Goal: Information Seeking & Learning: Learn about a topic

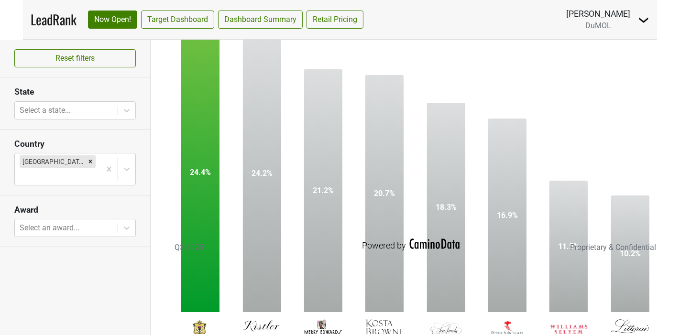
scroll to position [83, 0]
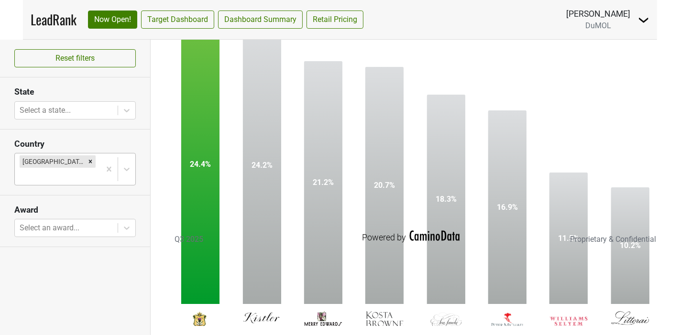
click at [89, 160] on icon "Remove United States" at bounding box center [90, 161] width 3 height 3
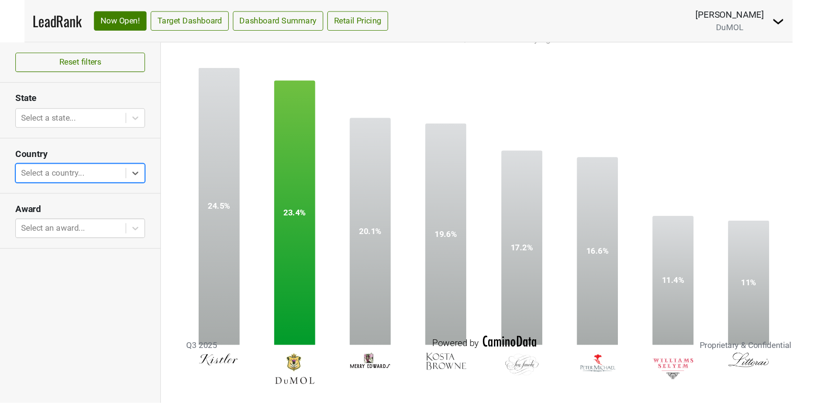
scroll to position [16, 0]
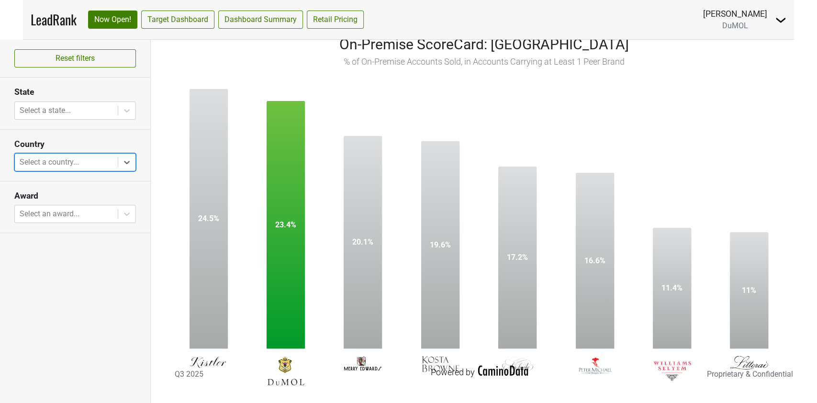
drag, startPoint x: 665, startPoint y: 0, endPoint x: 374, endPoint y: 86, distance: 302.8
click at [374, 86] on rect at bounding box center [478, 230] width 627 height 325
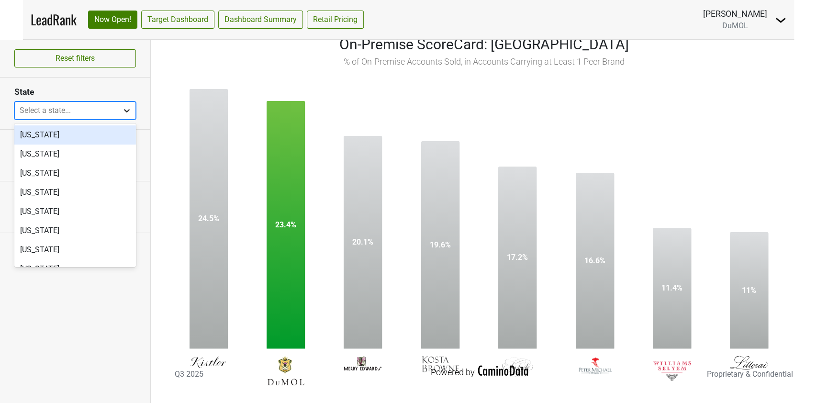
click at [128, 113] on icon at bounding box center [127, 111] width 10 height 10
click at [73, 132] on div "[US_STATE]" at bounding box center [75, 134] width 122 height 19
click at [73, 145] on div "[US_STATE]" at bounding box center [75, 154] width 122 height 19
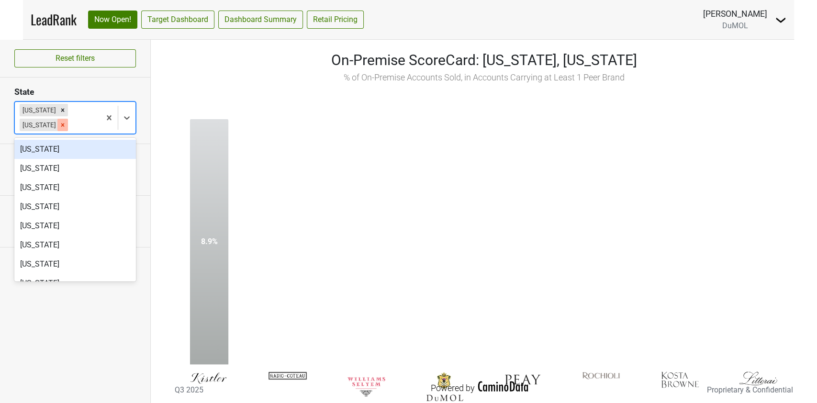
click at [59, 126] on icon "Remove Alaska" at bounding box center [62, 125] width 7 height 7
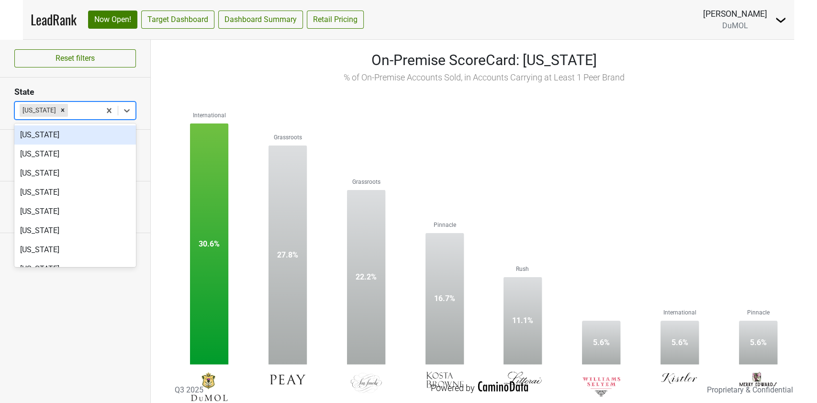
click at [427, 13] on nav "LeadRank Now Open! Target Dashboard Dashboard Summary Retail Pricing [PERSON_NA…" at bounding box center [408, 19] width 771 height 39
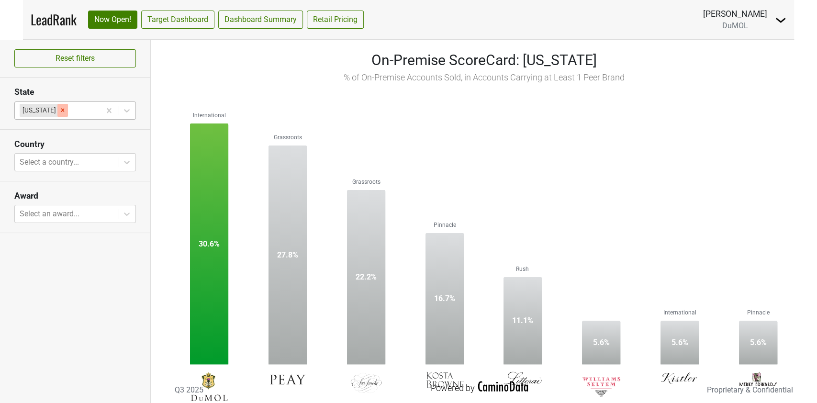
click at [59, 109] on icon "Remove Alabama" at bounding box center [62, 110] width 7 height 7
click at [70, 109] on div at bounding box center [83, 110] width 26 height 13
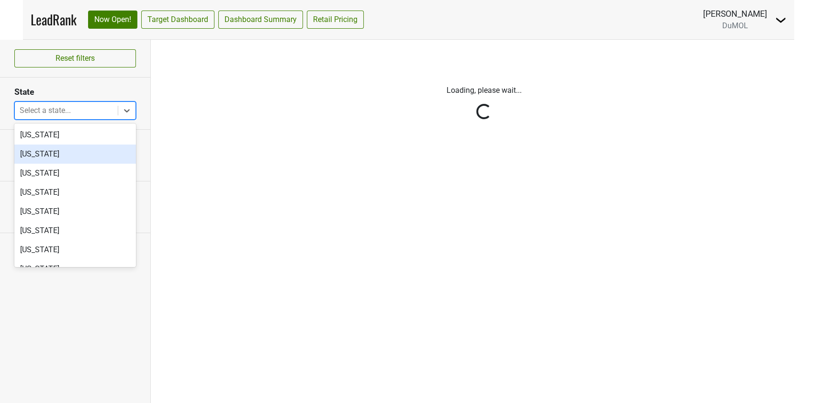
click at [46, 155] on div "[US_STATE]" at bounding box center [75, 154] width 122 height 19
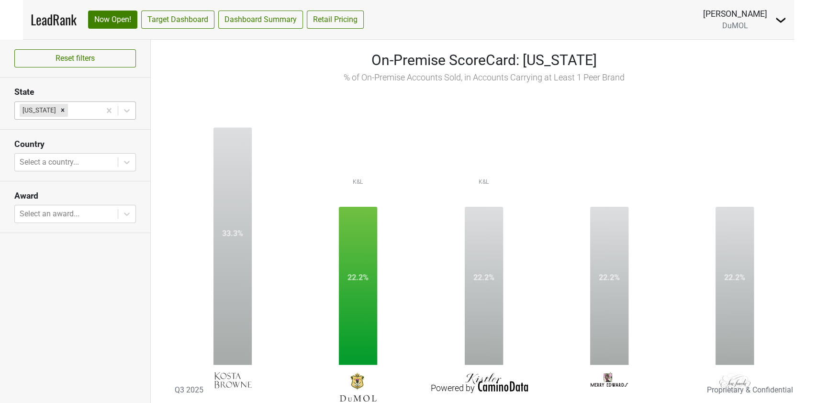
click at [200, 82] on div "On-Premise ScoreCard: [US_STATE] % of On-Premise Accounts Sold, in Accounts Car…" at bounding box center [483, 66] width 637 height 34
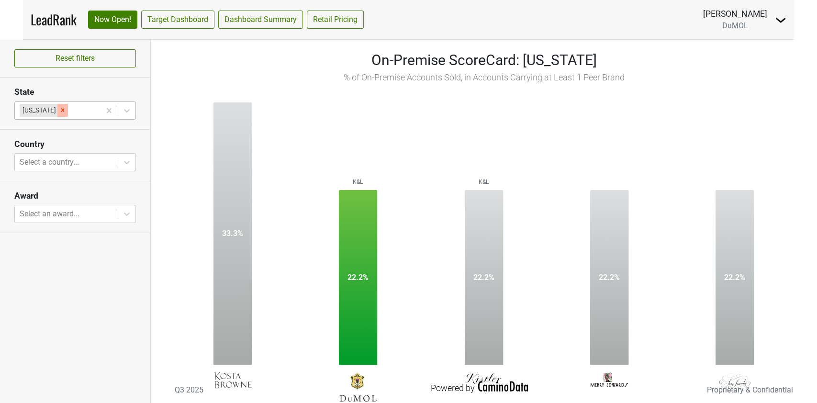
click at [59, 113] on icon "Remove Alaska" at bounding box center [62, 110] width 7 height 7
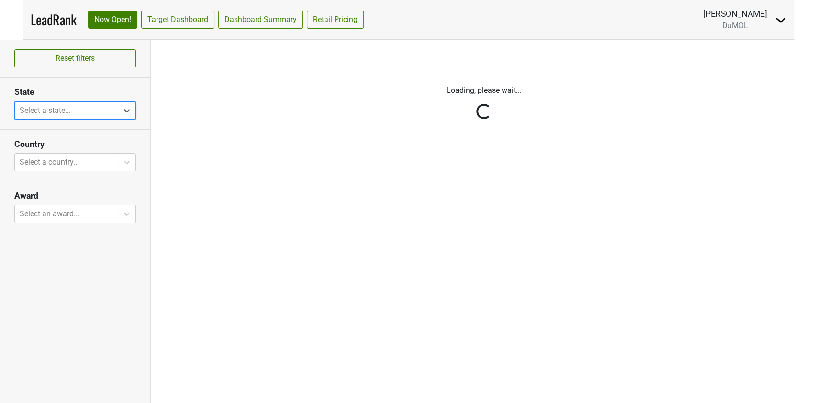
click at [49, 110] on div at bounding box center [66, 110] width 93 height 13
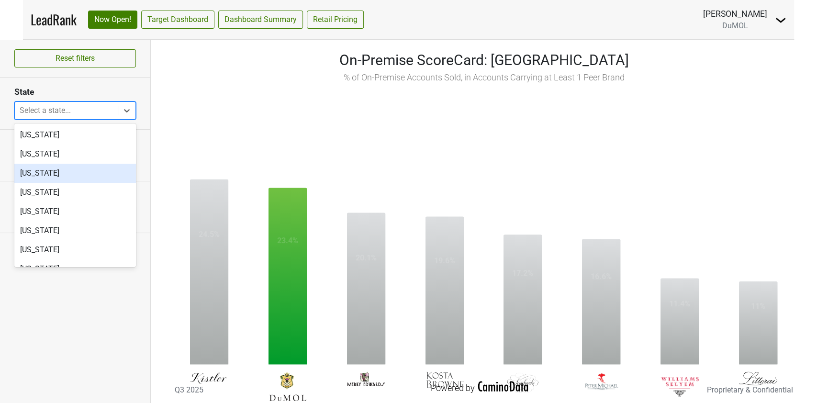
click at [55, 176] on div "[US_STATE]" at bounding box center [75, 173] width 122 height 19
click at [55, 183] on div "[US_STATE]" at bounding box center [75, 192] width 122 height 19
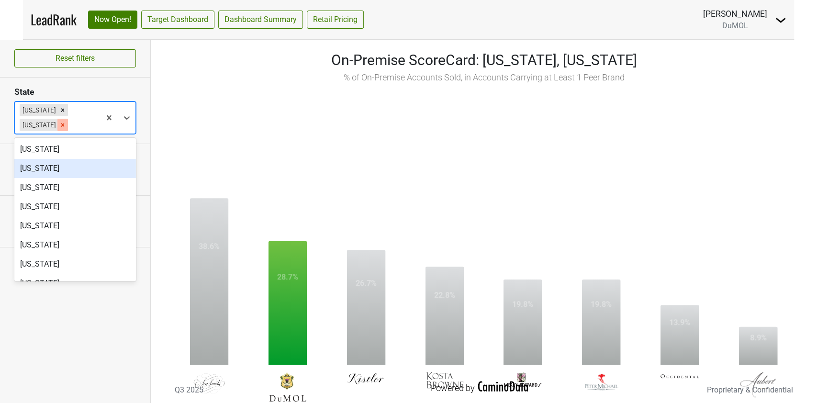
click at [59, 126] on icon "Remove Arkansas" at bounding box center [62, 125] width 7 height 7
click at [58, 140] on div "[US_STATE]" at bounding box center [75, 149] width 122 height 19
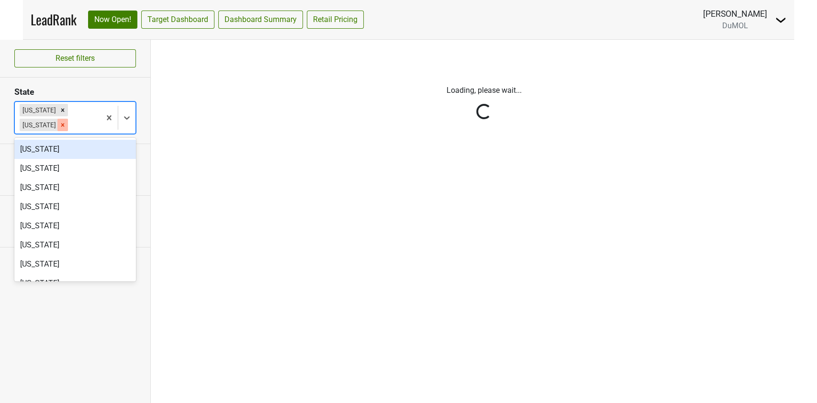
click at [59, 126] on icon "Remove Alabama" at bounding box center [62, 125] width 7 height 7
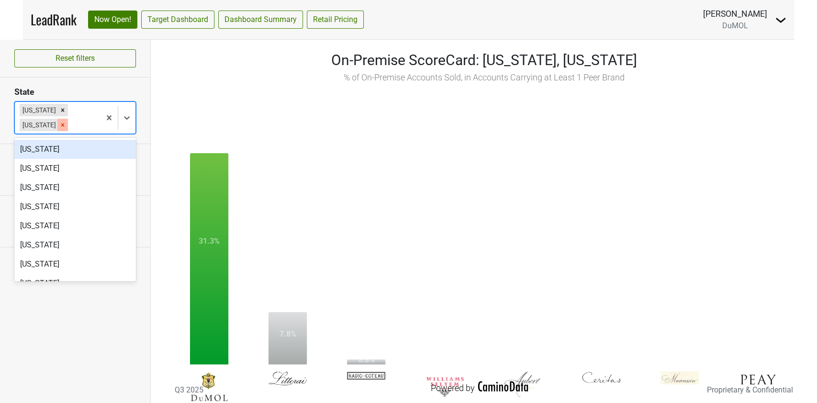
click at [61, 125] on icon "Remove Alabama" at bounding box center [62, 124] width 3 height 3
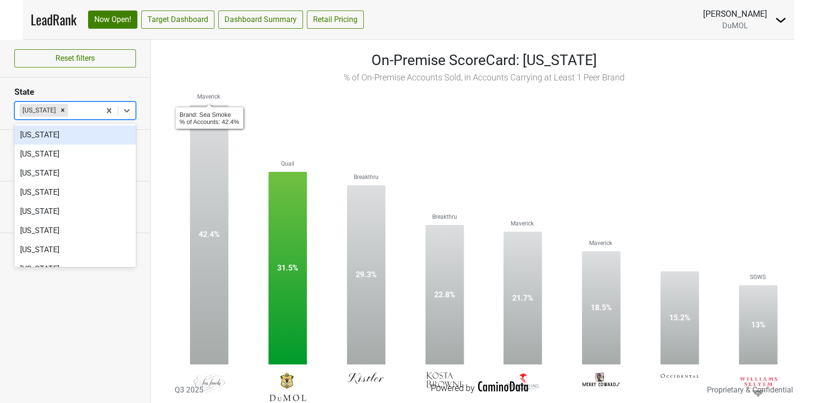
click at [308, 97] on rect at bounding box center [483, 246] width 637 height 325
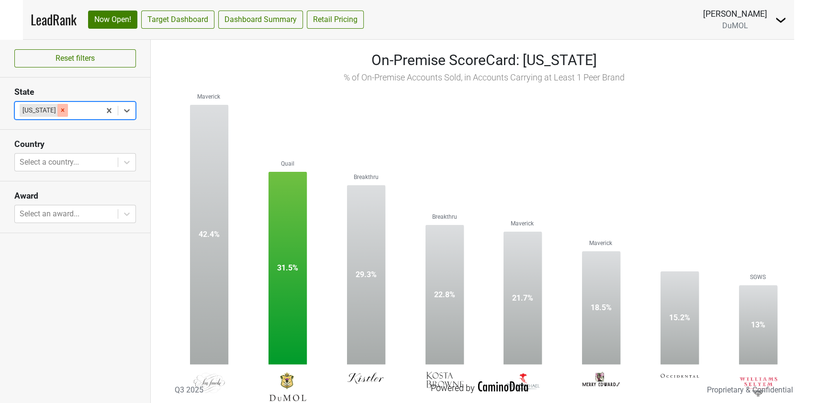
click at [59, 113] on icon "Remove Arizona" at bounding box center [62, 110] width 7 height 7
click at [70, 113] on div at bounding box center [83, 110] width 26 height 13
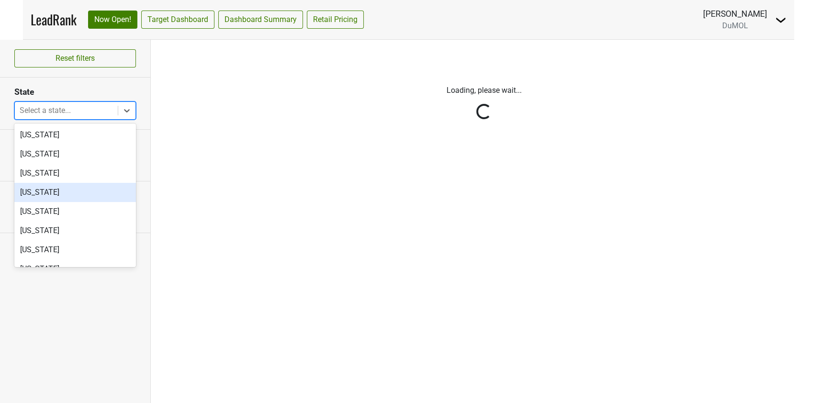
click at [50, 194] on div "[US_STATE]" at bounding box center [75, 192] width 122 height 19
click at [50, 202] on div "[US_STATE]" at bounding box center [75, 211] width 122 height 19
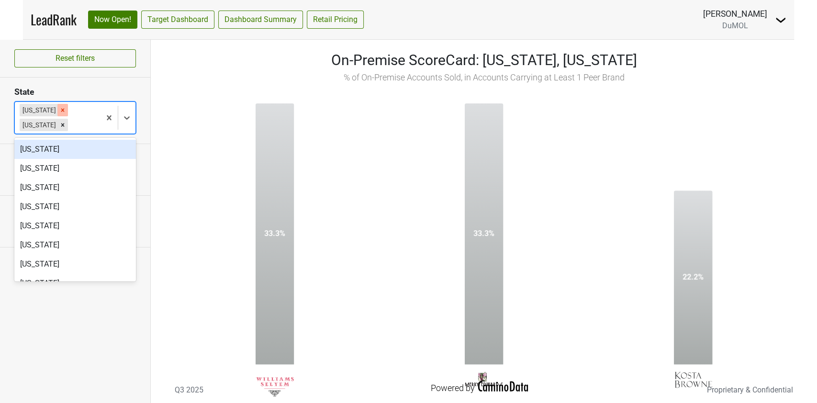
click at [59, 113] on icon "Remove Arkansas" at bounding box center [62, 110] width 7 height 7
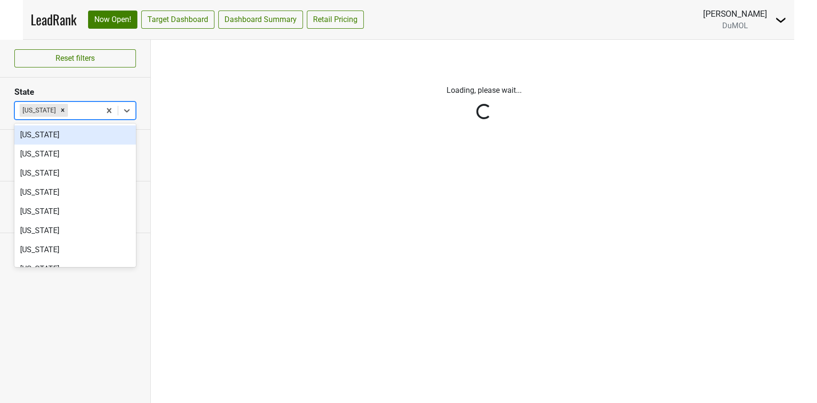
click at [59, 113] on icon "Remove California" at bounding box center [62, 110] width 7 height 7
click at [70, 113] on div at bounding box center [83, 110] width 26 height 13
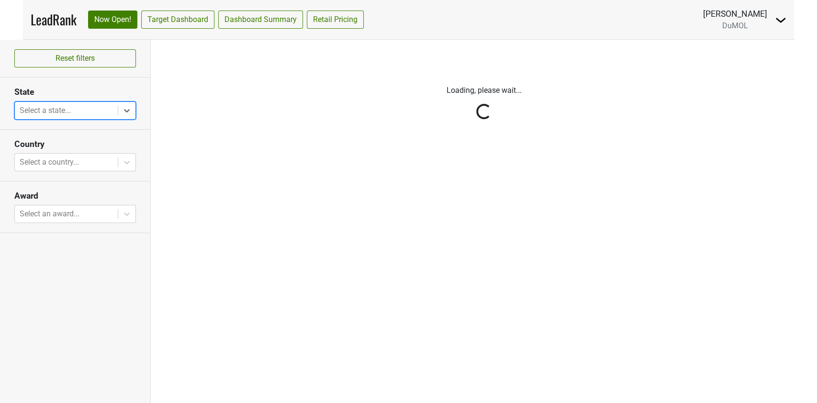
click at [59, 113] on div at bounding box center [66, 110] width 93 height 13
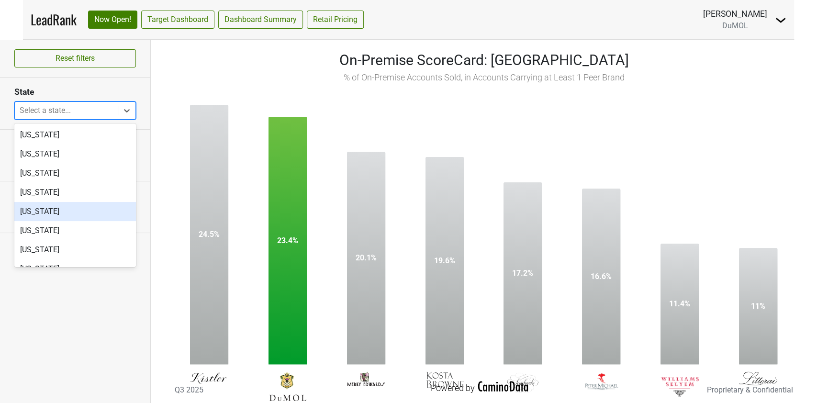
click at [50, 207] on div "[US_STATE]" at bounding box center [75, 211] width 122 height 19
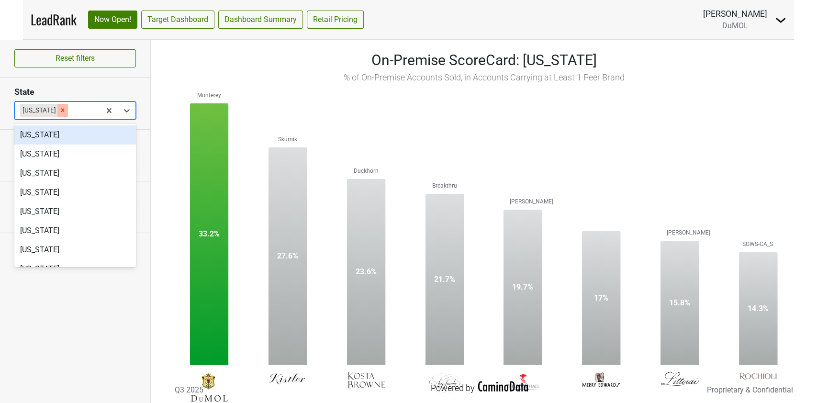
click at [59, 109] on icon "Remove California" at bounding box center [62, 110] width 7 height 7
click at [70, 109] on div at bounding box center [83, 110] width 26 height 13
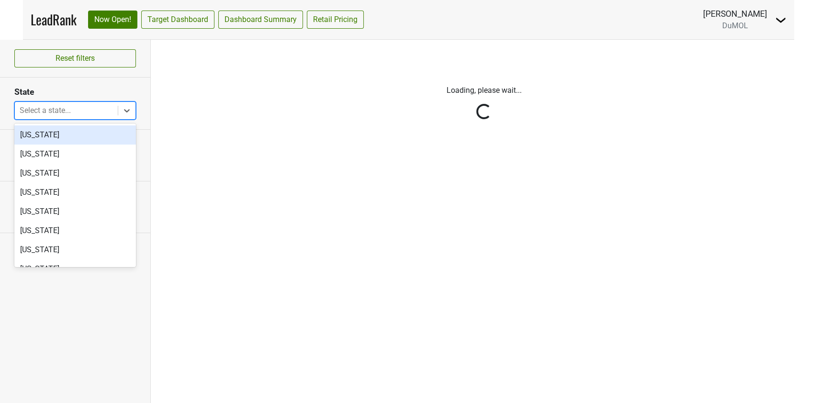
click at [56, 109] on div at bounding box center [66, 110] width 93 height 13
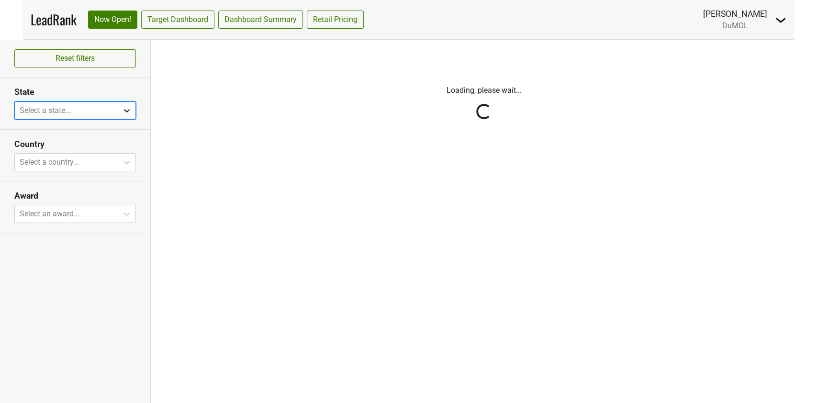
click at [133, 105] on div at bounding box center [126, 110] width 17 height 17
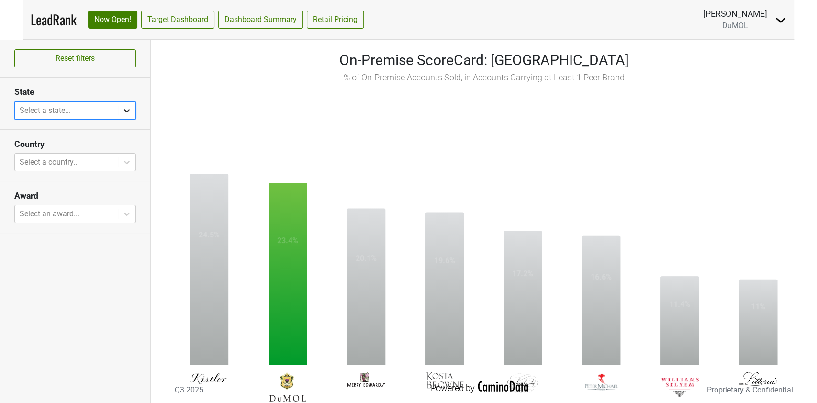
click at [127, 111] on icon at bounding box center [127, 110] width 6 height 3
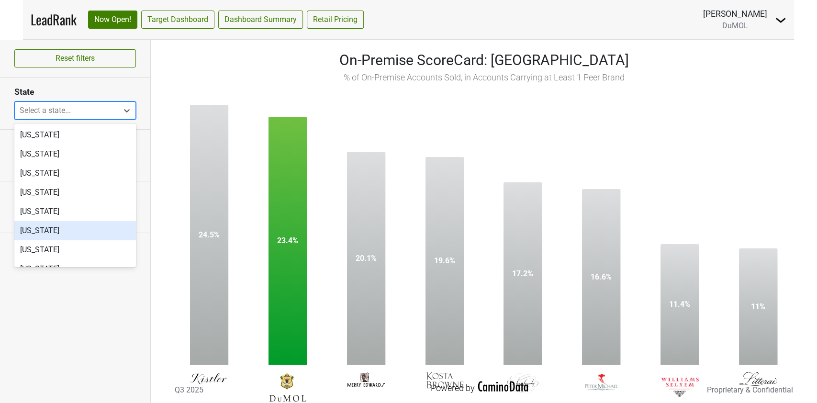
click at [63, 229] on div "[US_STATE]" at bounding box center [75, 230] width 122 height 19
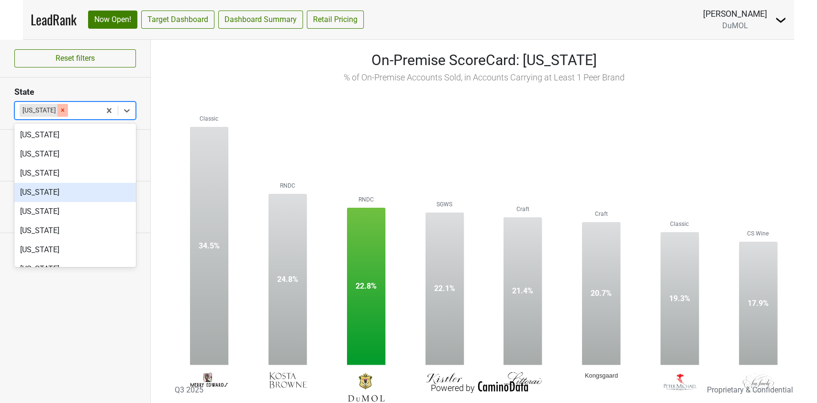
click at [61, 111] on icon "Remove Colorado" at bounding box center [62, 110] width 3 height 3
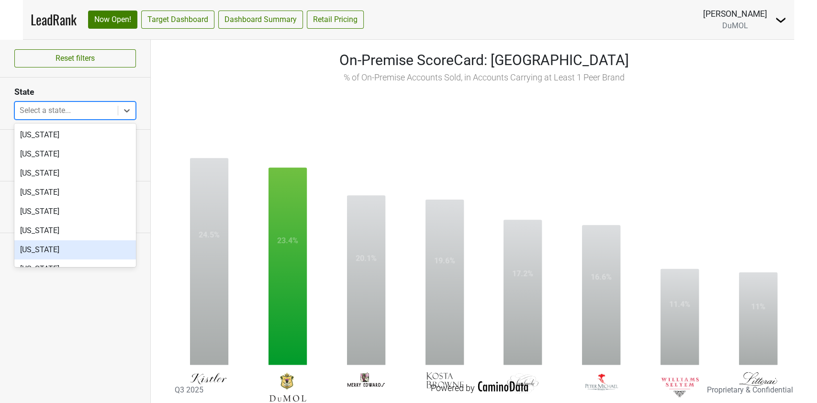
click at [49, 248] on div "[US_STATE]" at bounding box center [75, 249] width 122 height 19
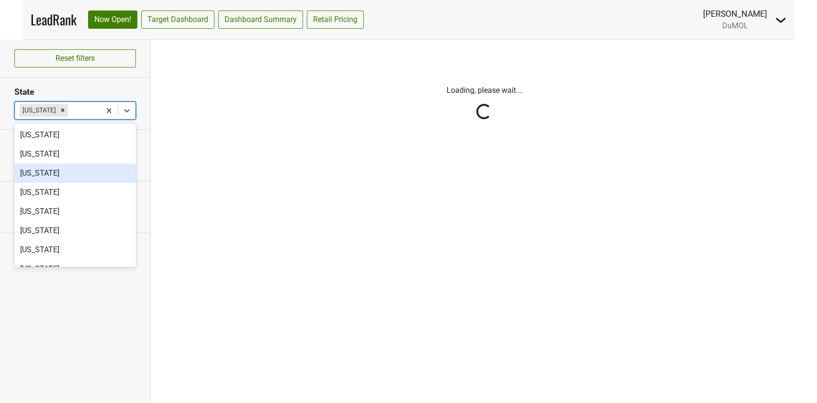
click at [188, 71] on div "Loading, please wait..." at bounding box center [484, 221] width 666 height 363
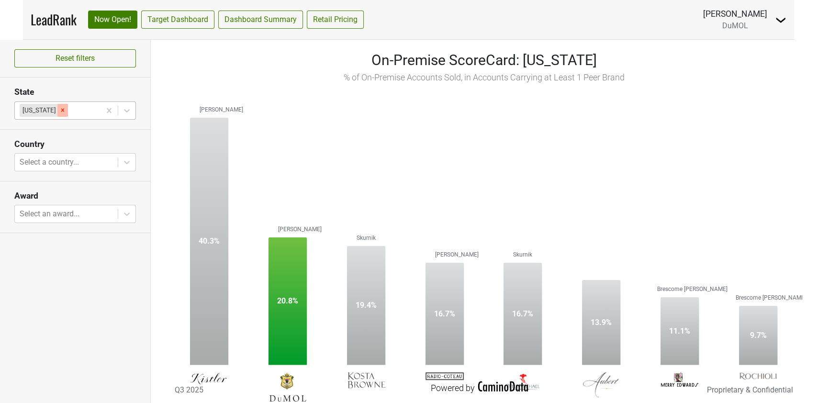
click at [63, 113] on div "Remove Connecticut" at bounding box center [62, 110] width 11 height 12
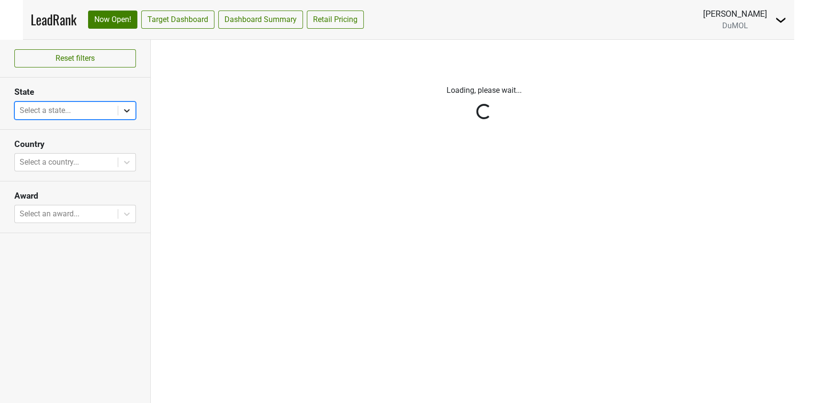
click at [123, 111] on icon at bounding box center [127, 111] width 10 height 10
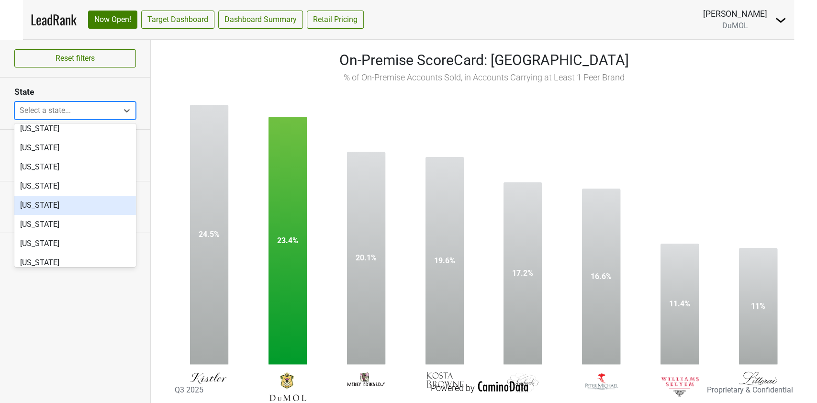
scroll to position [64, 0]
click at [68, 202] on div "[US_STATE]" at bounding box center [75, 205] width 122 height 19
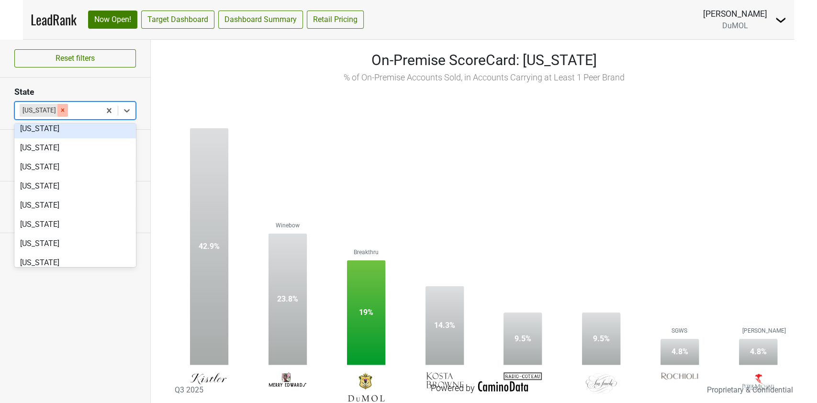
click at [59, 109] on icon "Remove Delaware" at bounding box center [62, 110] width 7 height 7
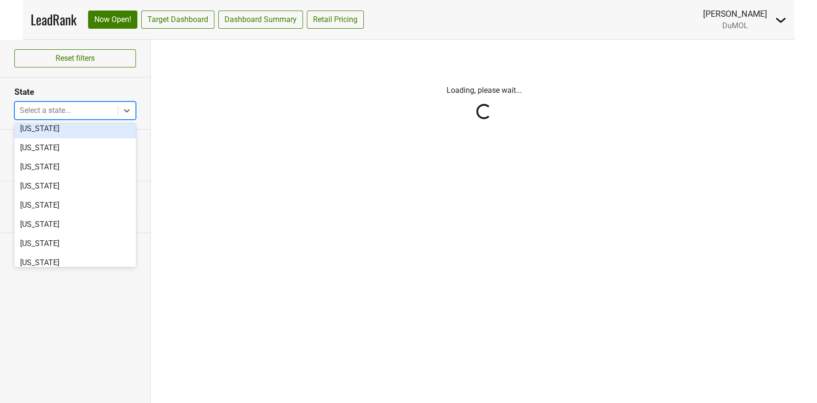
click at [51, 109] on div at bounding box center [66, 110] width 93 height 13
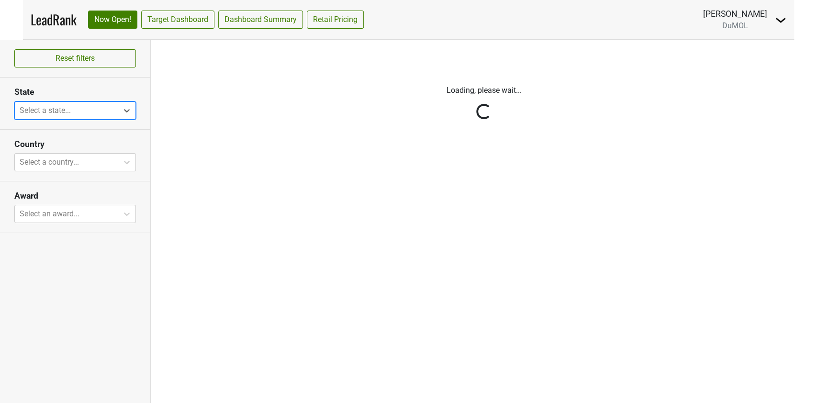
click at [42, 107] on div at bounding box center [66, 110] width 93 height 13
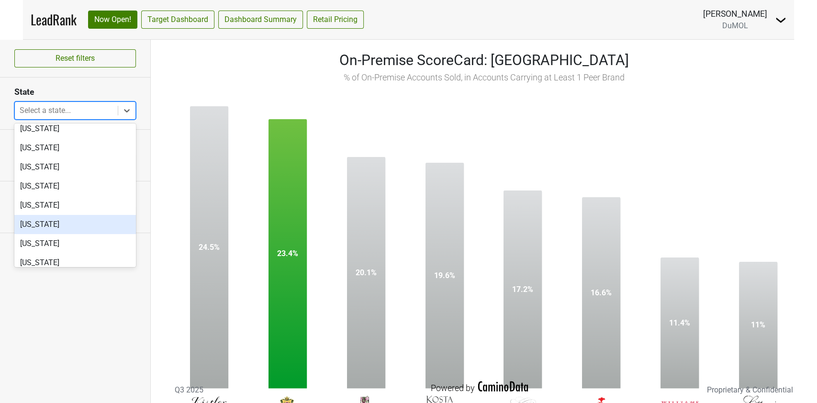
click at [55, 222] on div "[US_STATE]" at bounding box center [75, 224] width 122 height 19
click at [55, 234] on div "[US_STATE]" at bounding box center [75, 243] width 122 height 19
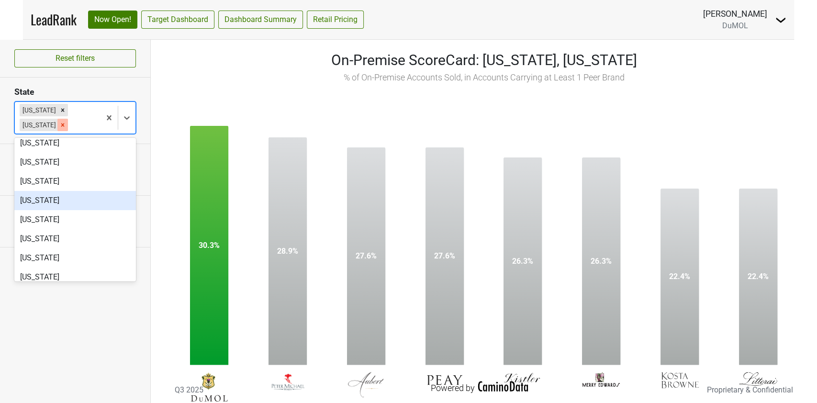
click at [59, 122] on icon "Remove Florida" at bounding box center [62, 125] width 7 height 7
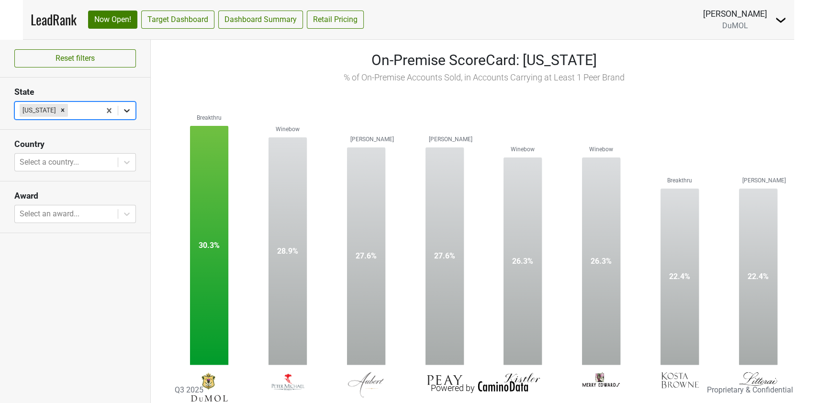
click at [125, 108] on icon at bounding box center [127, 111] width 10 height 10
click at [224, 64] on div "On-Premise ScoreCard: [US_STATE] % of On-Premise Accounts Sold, in Accounts Car…" at bounding box center [483, 66] width 637 height 34
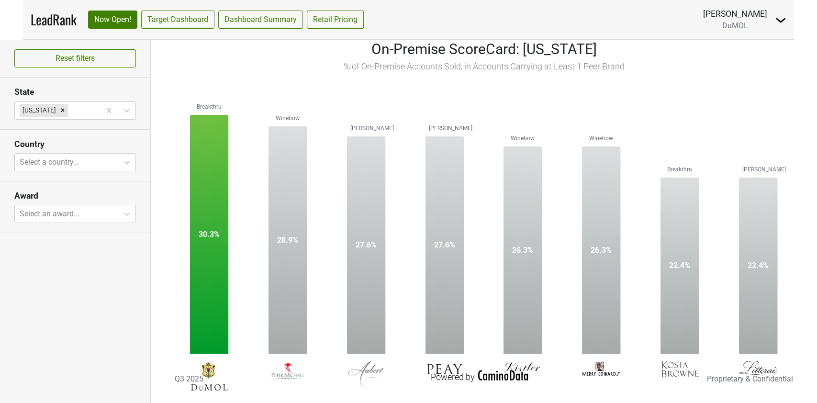
scroll to position [16, 0]
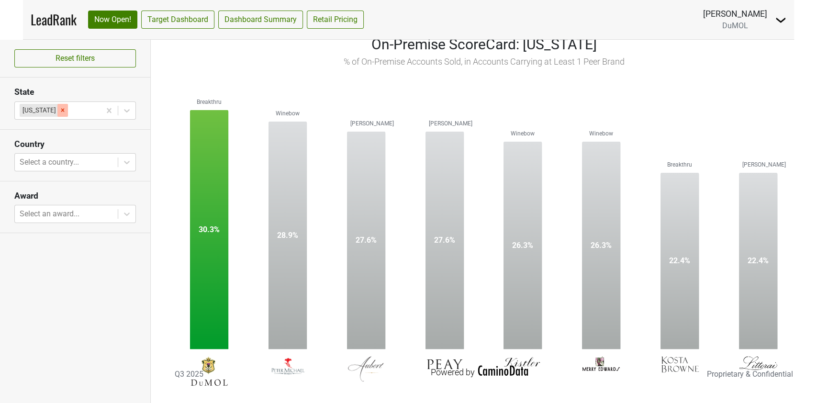
click at [66, 109] on icon "Remove District of Columbia" at bounding box center [62, 110] width 7 height 7
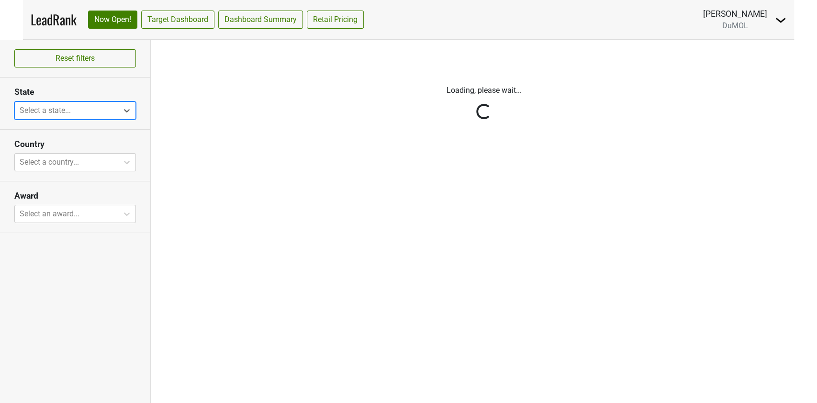
scroll to position [0, 0]
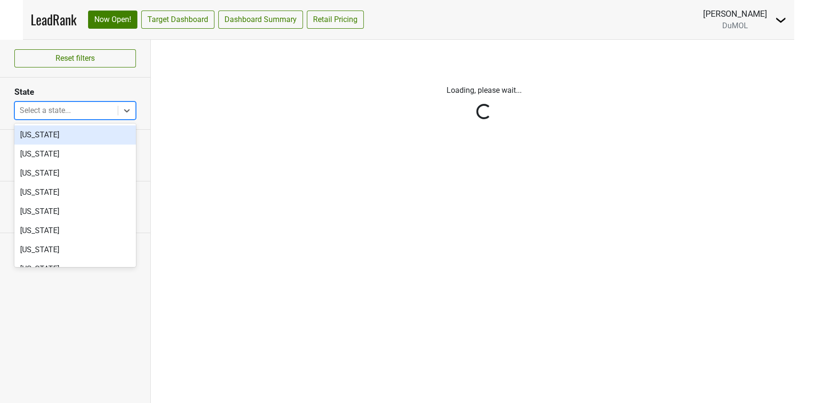
click at [81, 109] on div at bounding box center [66, 110] width 93 height 13
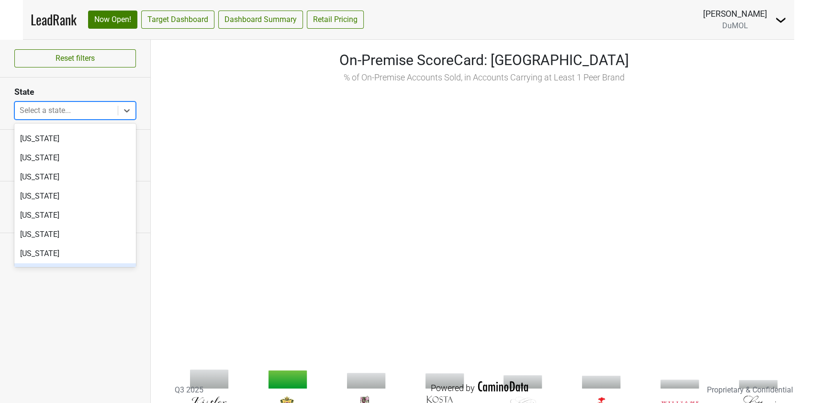
scroll to position [127, 0]
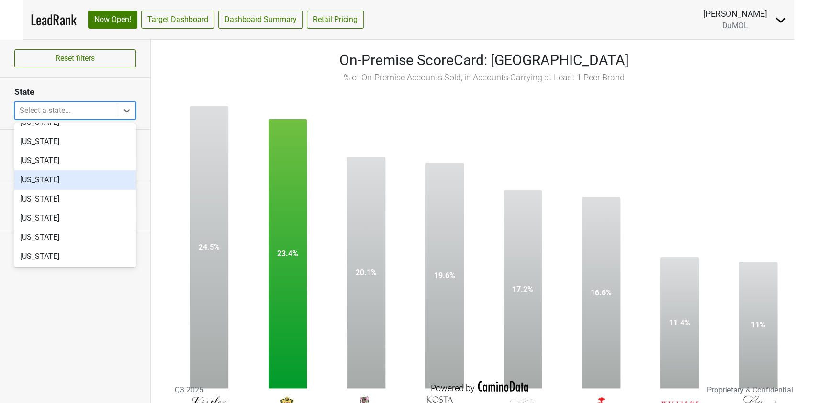
click at [69, 177] on div "[US_STATE]" at bounding box center [75, 179] width 122 height 19
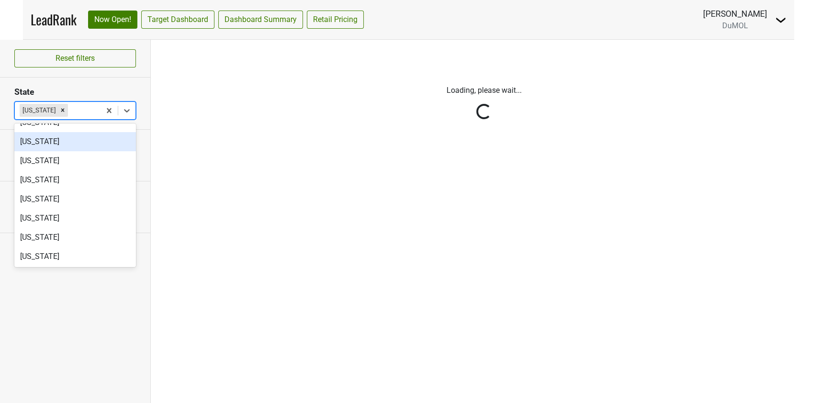
click at [244, 100] on div "Loading, please wait..." at bounding box center [483, 97] width 531 height 48
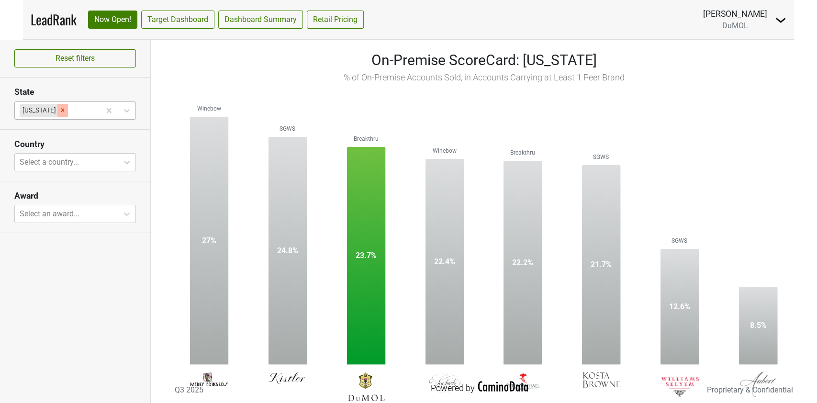
click at [59, 111] on icon "Remove Florida" at bounding box center [62, 110] width 7 height 7
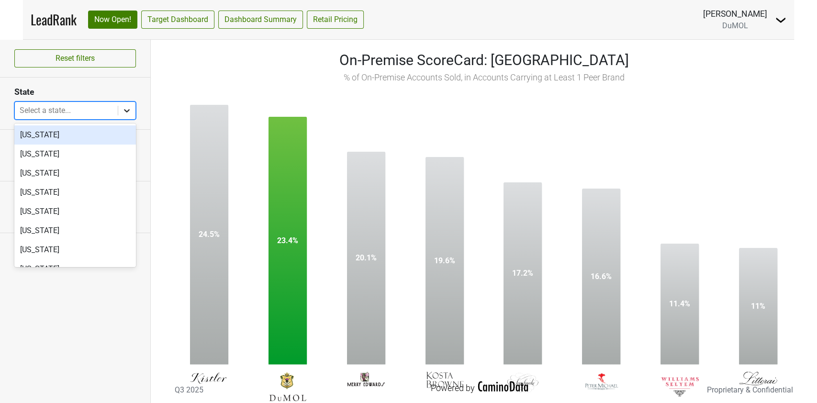
click at [127, 111] on icon at bounding box center [127, 110] width 6 height 3
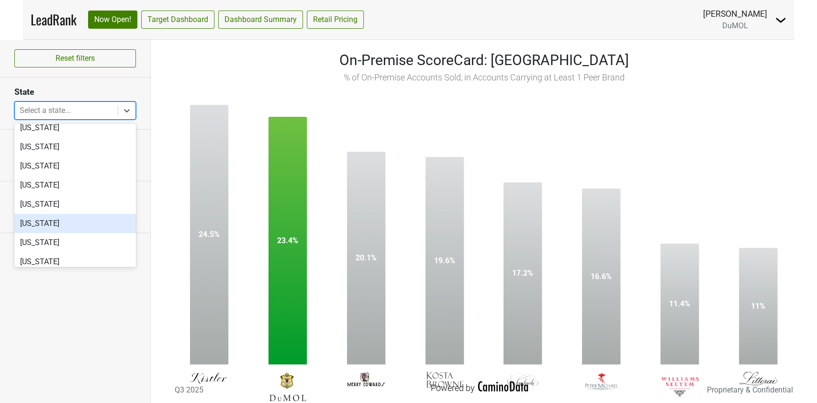
scroll to position [64, 0]
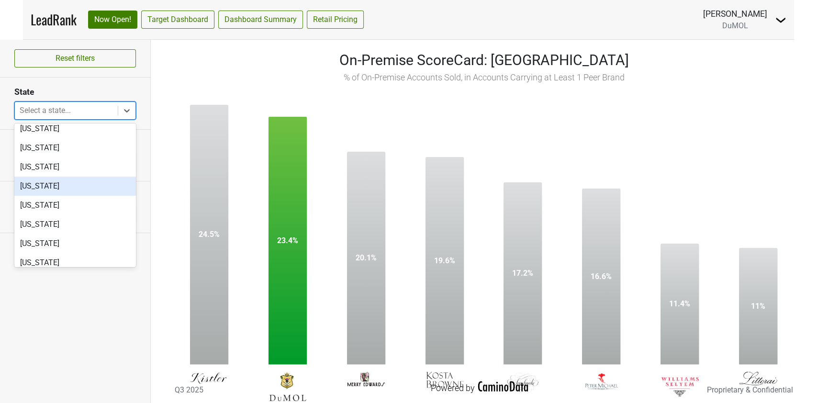
click at [64, 187] on div "[US_STATE]" at bounding box center [75, 186] width 122 height 19
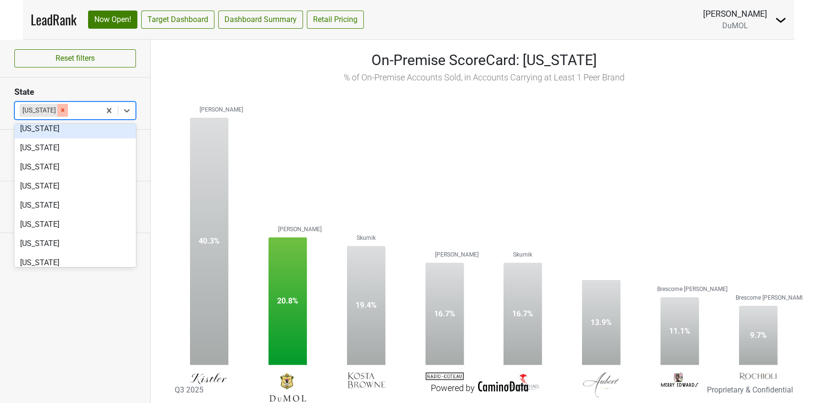
click at [65, 109] on icon "Remove Connecticut" at bounding box center [62, 110] width 3 height 3
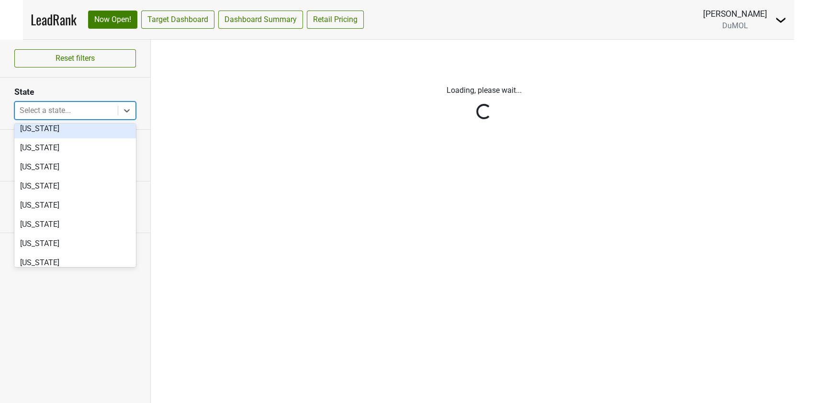
click at [55, 111] on div at bounding box center [66, 110] width 93 height 13
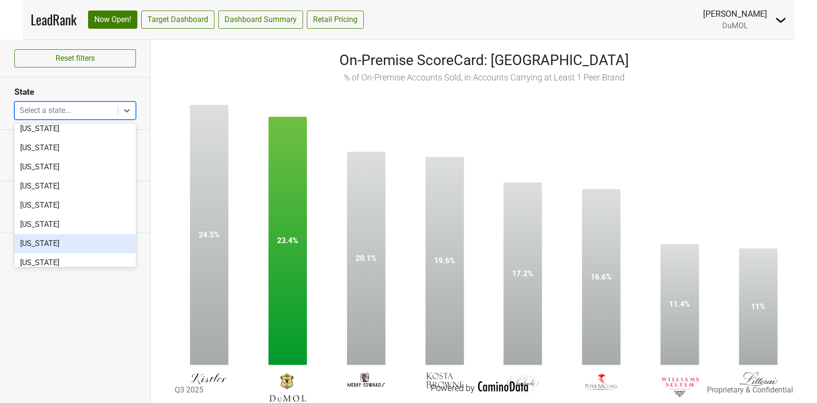
scroll to position [127, 0]
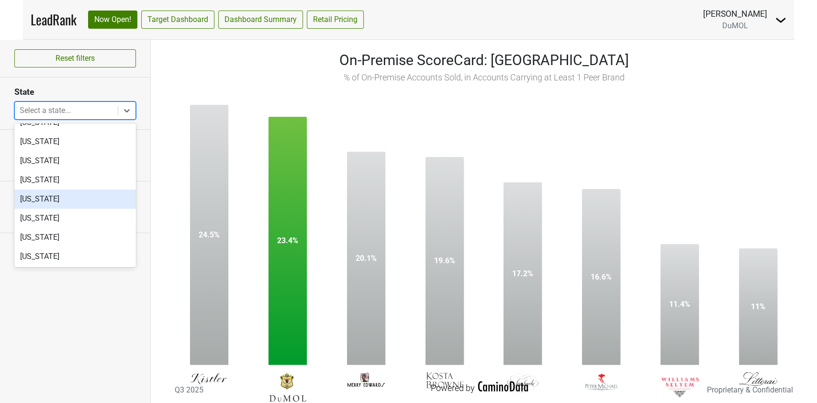
click at [33, 201] on div "[US_STATE]" at bounding box center [75, 198] width 122 height 19
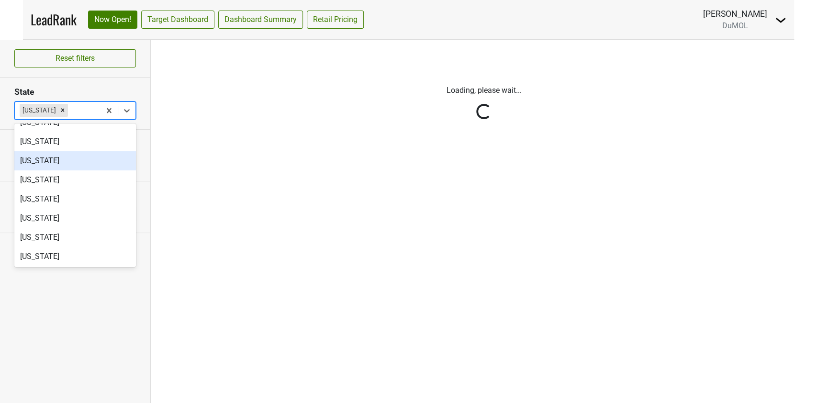
click at [296, 90] on p "Loading, please wait..." at bounding box center [483, 90] width 531 height 11
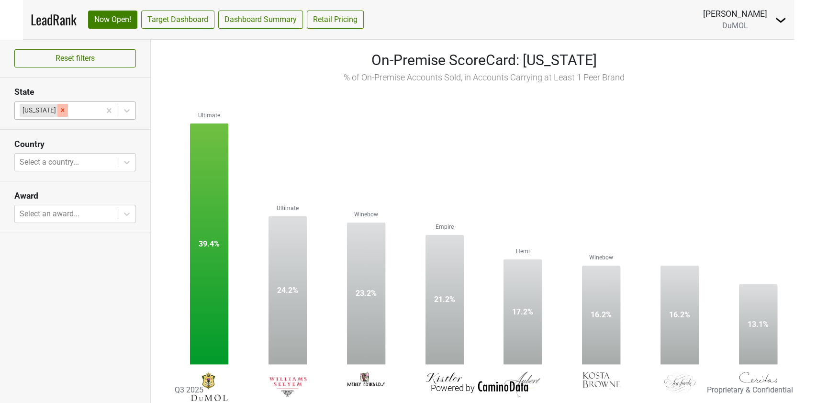
click at [59, 109] on icon "Remove Georgia" at bounding box center [62, 110] width 7 height 7
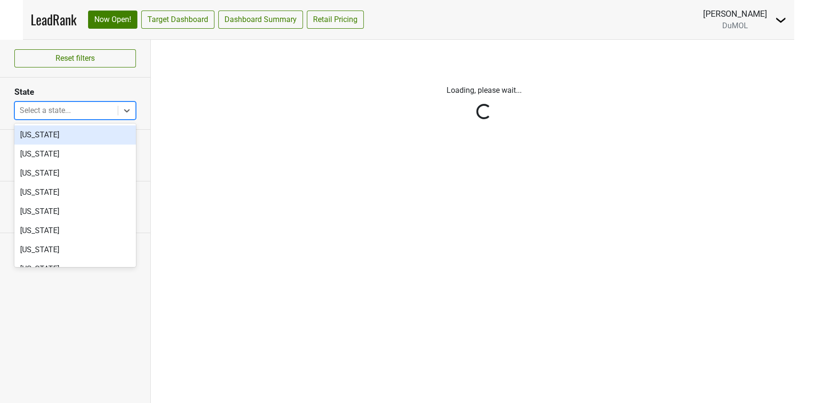
click at [50, 108] on div at bounding box center [66, 110] width 93 height 13
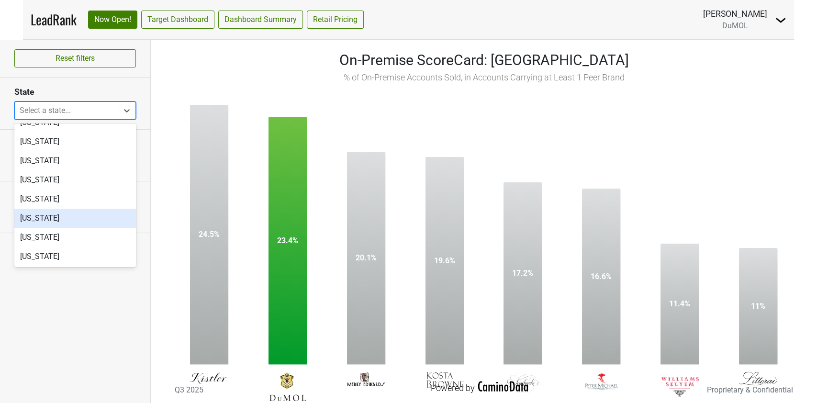
click at [53, 219] on div "[US_STATE]" at bounding box center [75, 218] width 122 height 19
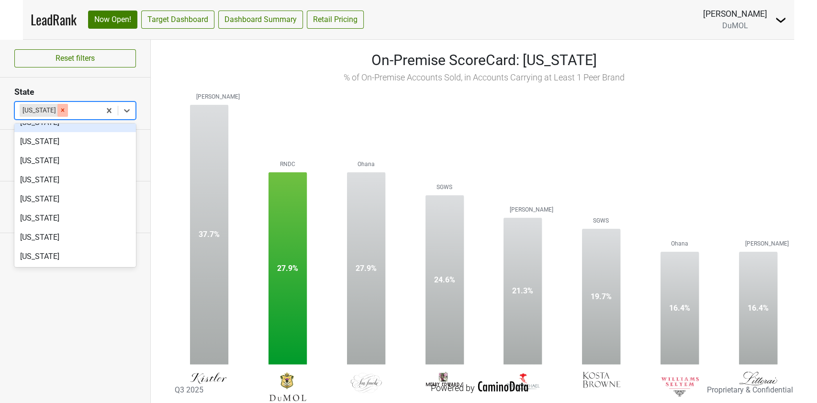
click at [61, 109] on icon "Remove Hawaii" at bounding box center [62, 110] width 3 height 3
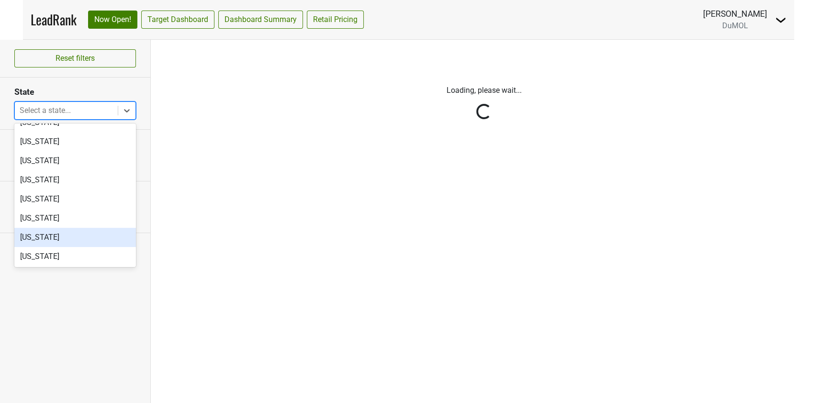
click at [34, 237] on div "[US_STATE]" at bounding box center [75, 237] width 122 height 19
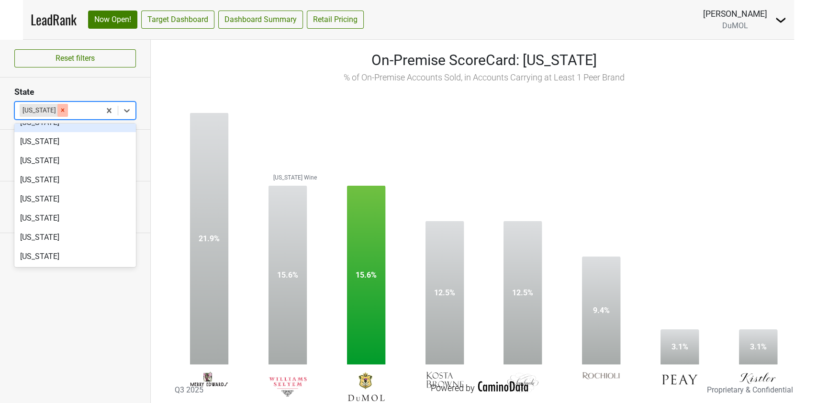
click at [59, 108] on icon "Remove Idaho" at bounding box center [62, 110] width 7 height 7
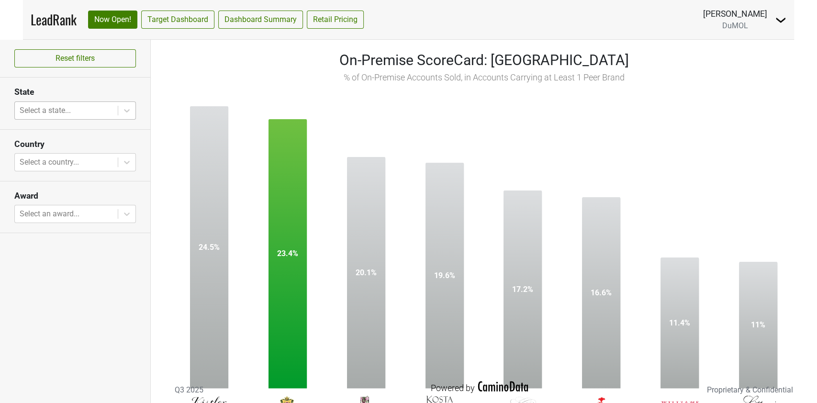
click at [136, 259] on div "Reset filters State Select a state... Country Select a country... Award Select …" at bounding box center [75, 221] width 151 height 363
click at [132, 109] on div at bounding box center [126, 110] width 17 height 17
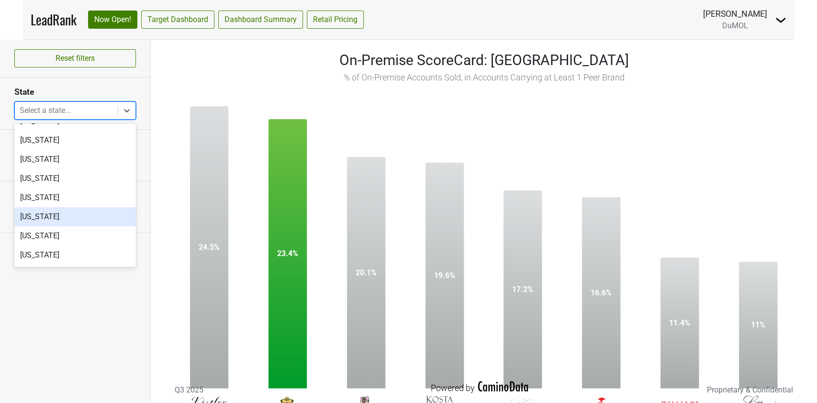
scroll to position [178, 0]
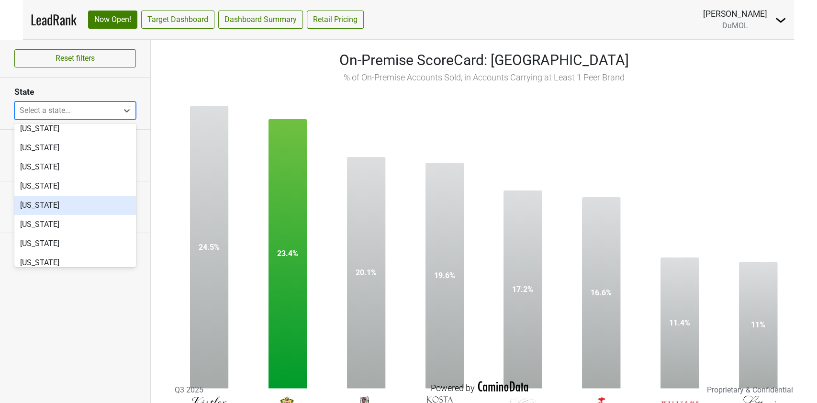
click at [36, 207] on div "[US_STATE]" at bounding box center [75, 205] width 122 height 19
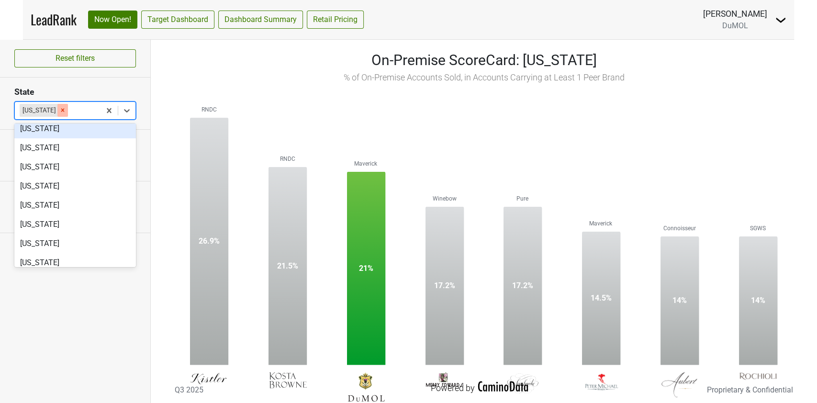
click at [59, 111] on icon "Remove Illinois" at bounding box center [62, 110] width 7 height 7
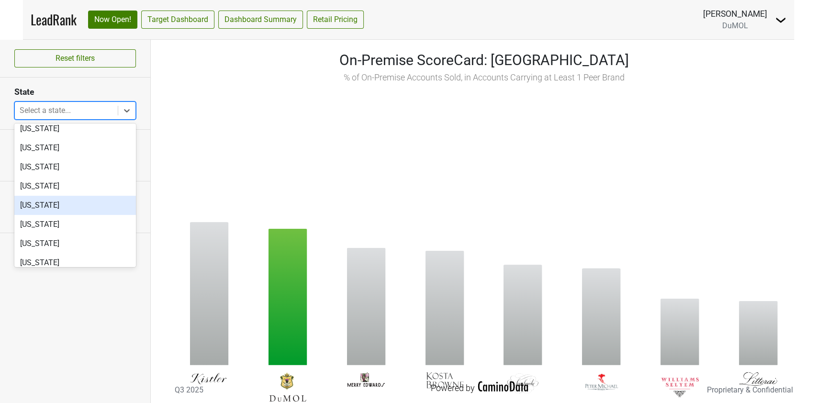
scroll to position [242, 0]
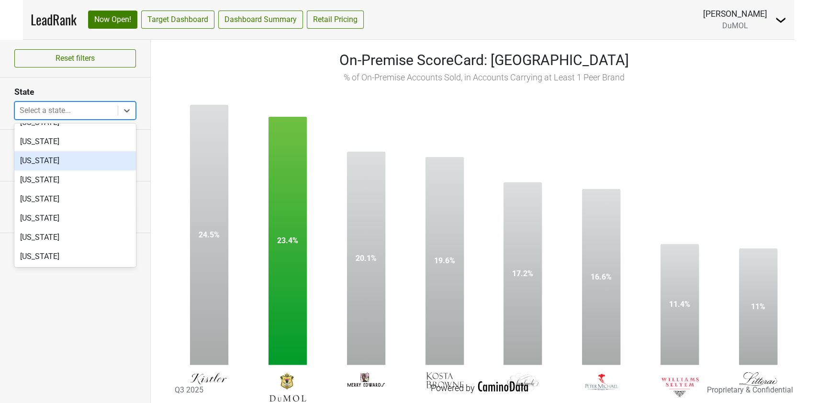
click at [54, 161] on div "[US_STATE]" at bounding box center [75, 160] width 122 height 19
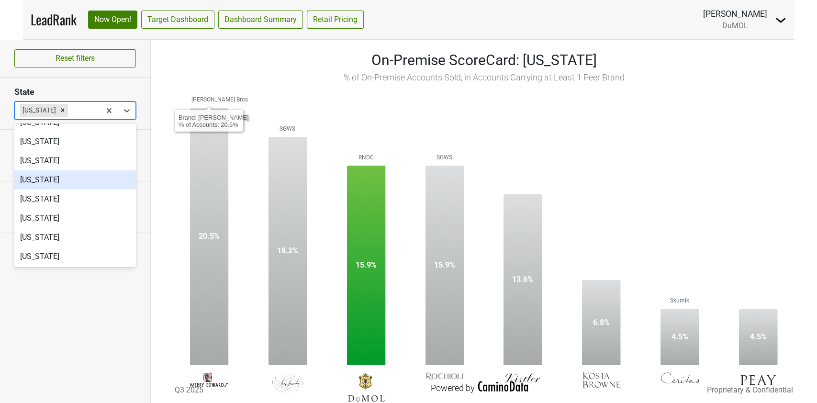
scroll to position [178, 0]
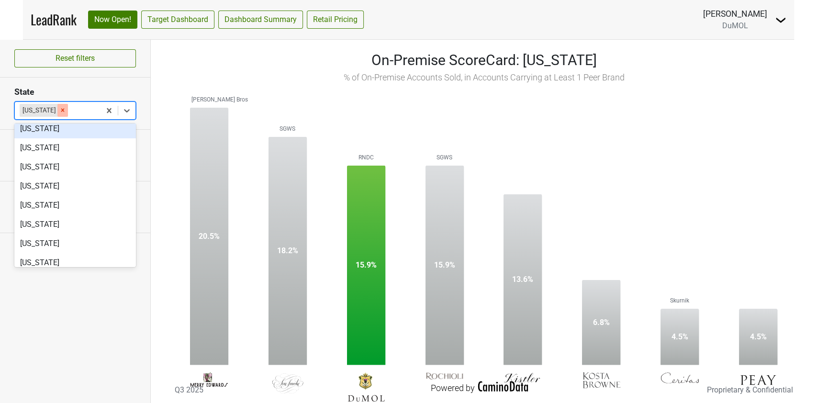
click at [59, 107] on icon "Remove Indiana" at bounding box center [62, 110] width 7 height 7
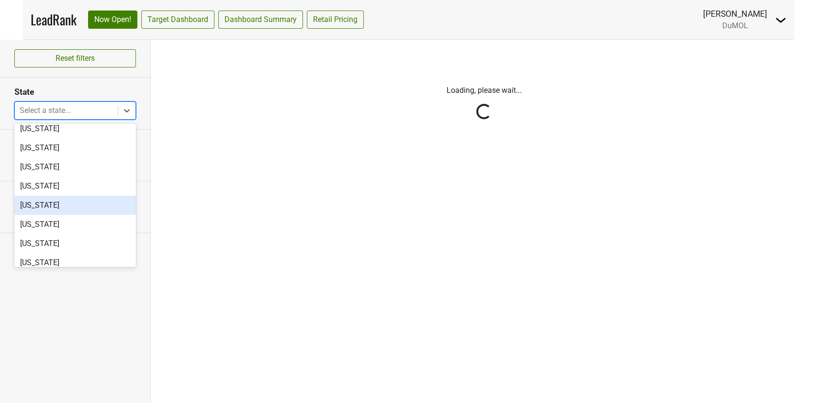
click at [31, 205] on div "[US_STATE]" at bounding box center [75, 205] width 122 height 19
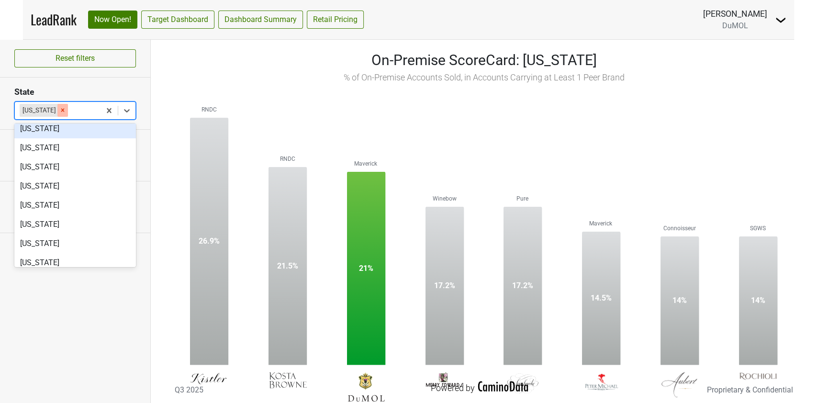
click at [59, 113] on icon "Remove Illinois" at bounding box center [62, 110] width 7 height 7
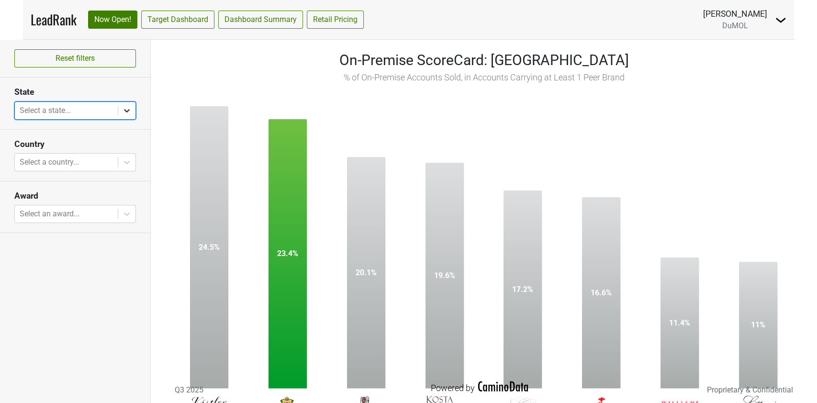
click at [131, 109] on icon at bounding box center [127, 111] width 10 height 10
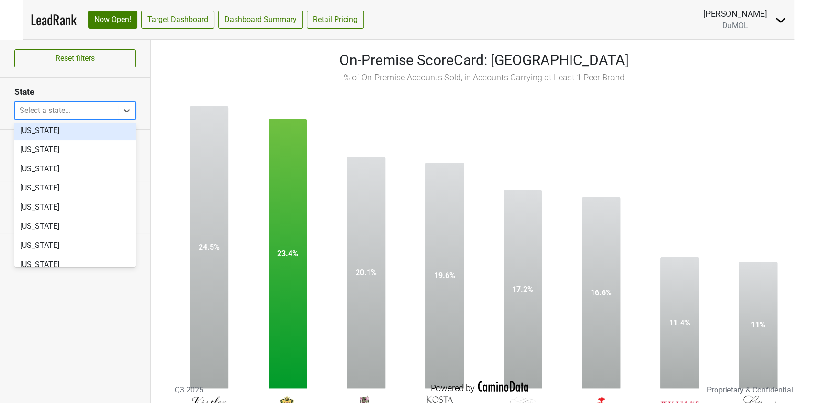
scroll to position [191, 0]
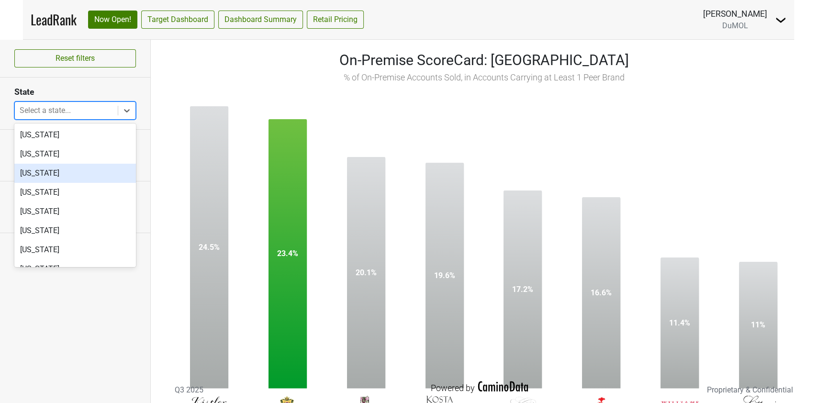
click at [66, 170] on div "[US_STATE]" at bounding box center [75, 173] width 122 height 19
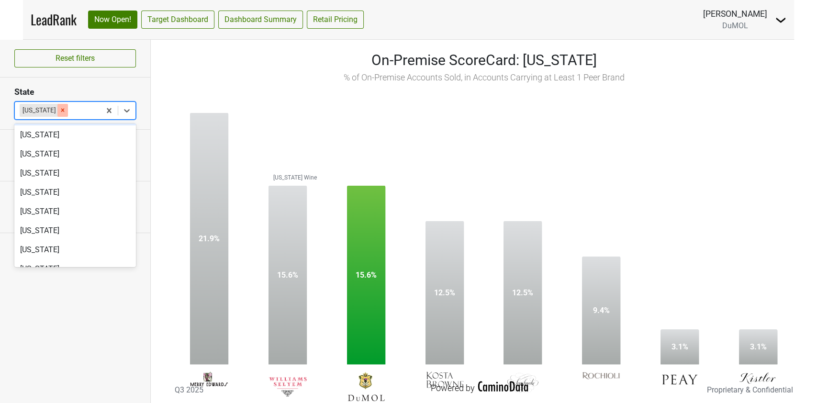
click at [59, 108] on icon "Remove Idaho" at bounding box center [62, 110] width 7 height 7
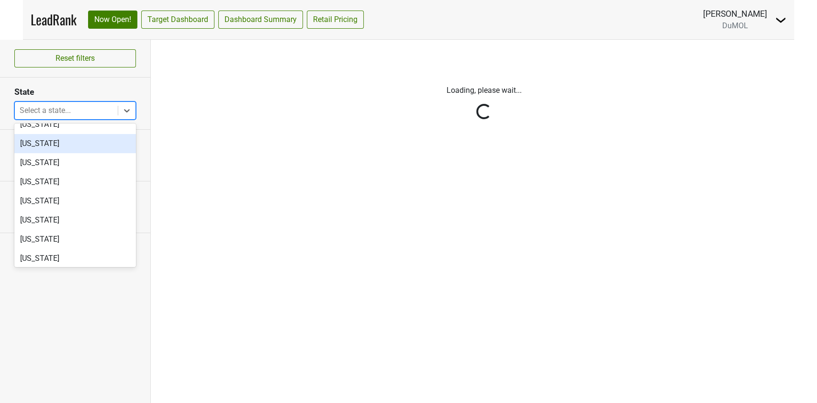
scroll to position [255, 0]
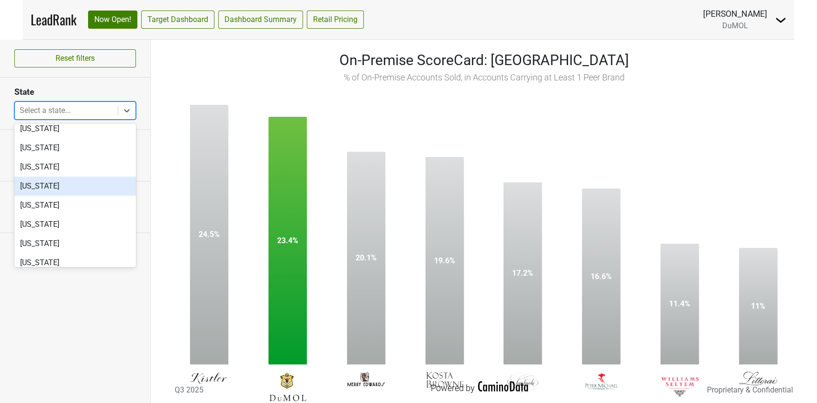
click at [50, 189] on div "[US_STATE]" at bounding box center [75, 186] width 122 height 19
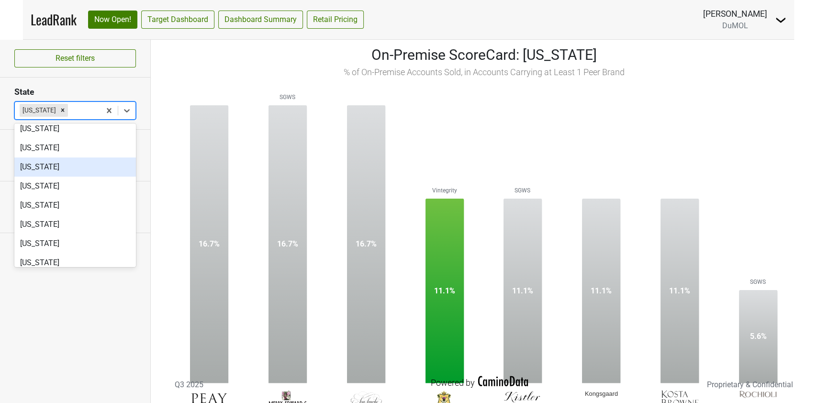
scroll to position [0, 0]
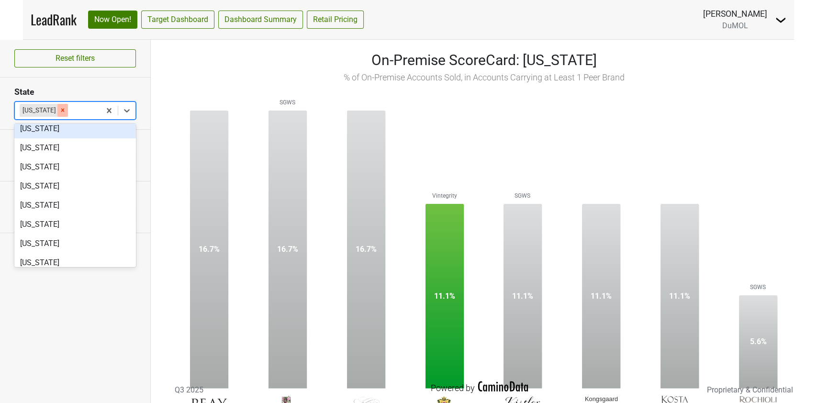
click at [59, 111] on icon "Remove Kansas" at bounding box center [62, 110] width 7 height 7
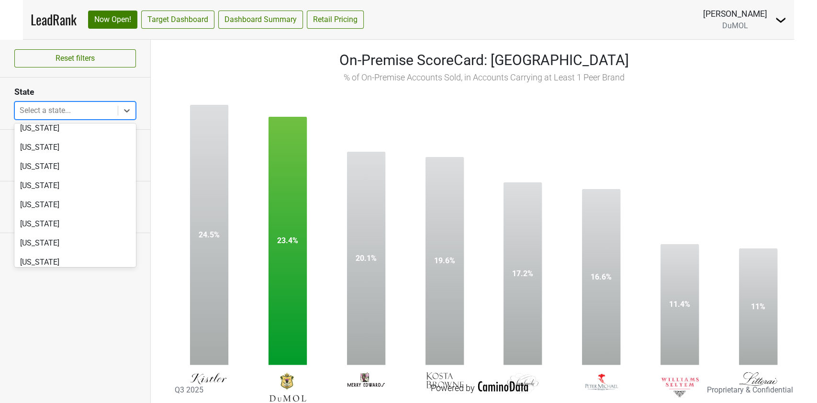
scroll to position [255, 0]
click at [63, 224] on div "[US_STATE]" at bounding box center [75, 224] width 122 height 19
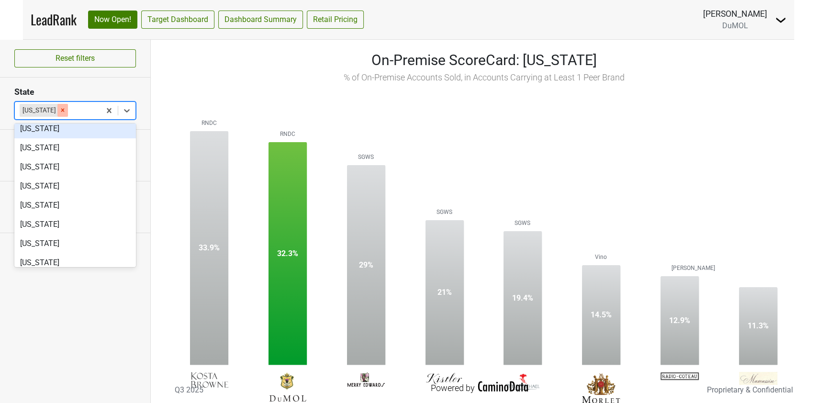
click at [59, 108] on icon "Remove Louisiana" at bounding box center [62, 110] width 7 height 7
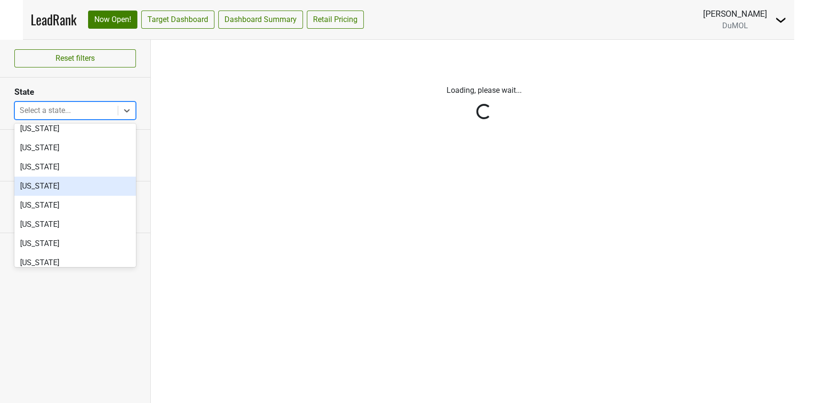
scroll to position [319, 0]
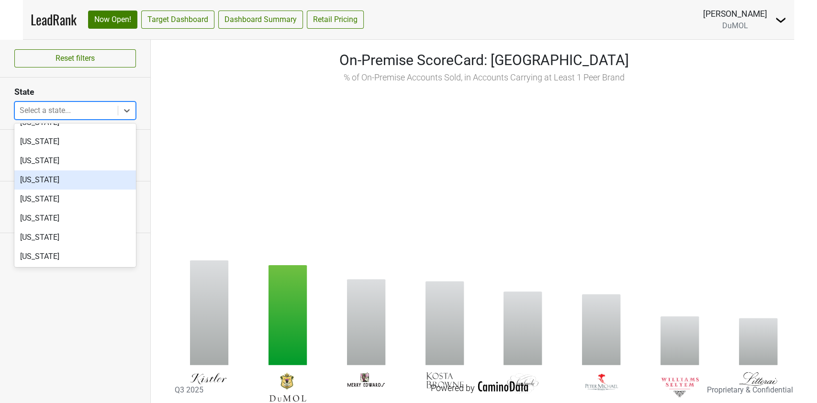
click at [42, 176] on div "[US_STATE]" at bounding box center [75, 179] width 122 height 19
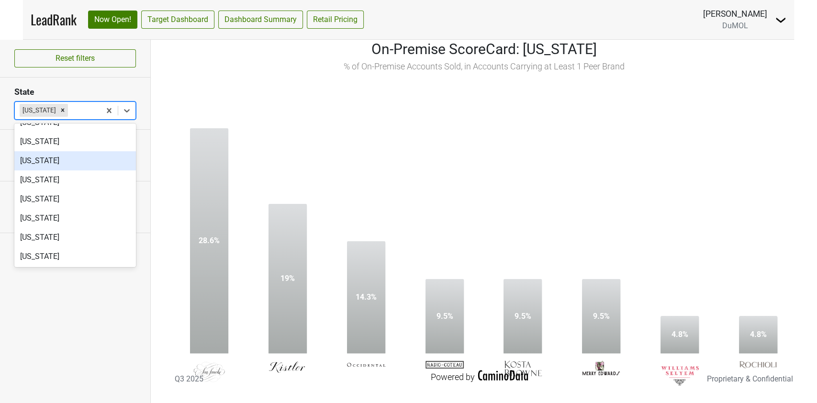
scroll to position [16, 0]
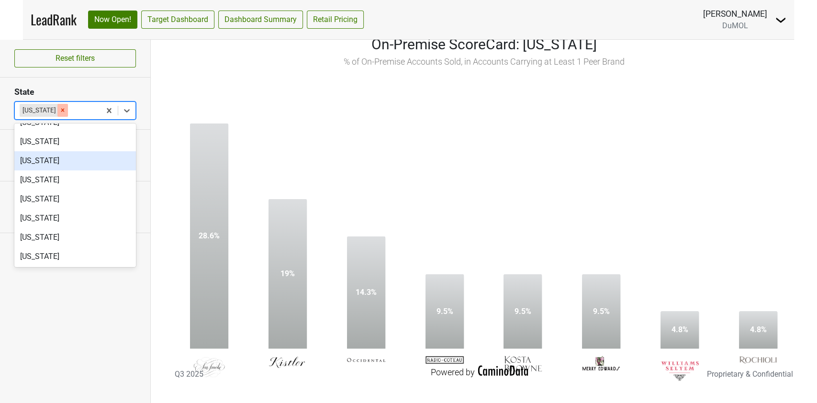
click at [61, 109] on icon "Remove Maine" at bounding box center [62, 110] width 3 height 3
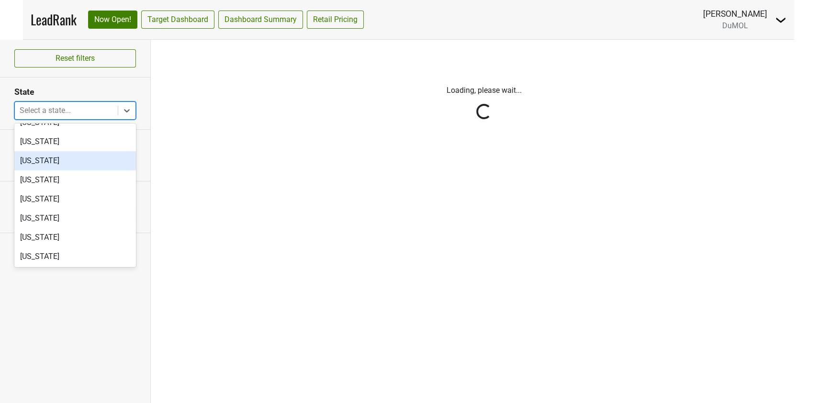
scroll to position [0, 0]
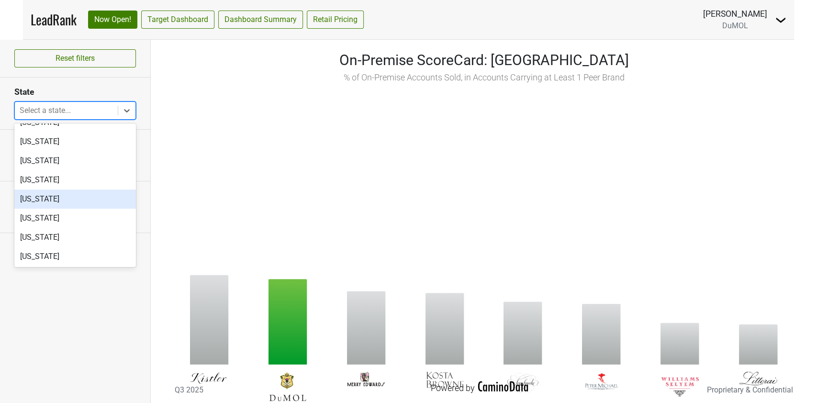
click at [61, 199] on div "[US_STATE]" at bounding box center [75, 198] width 122 height 19
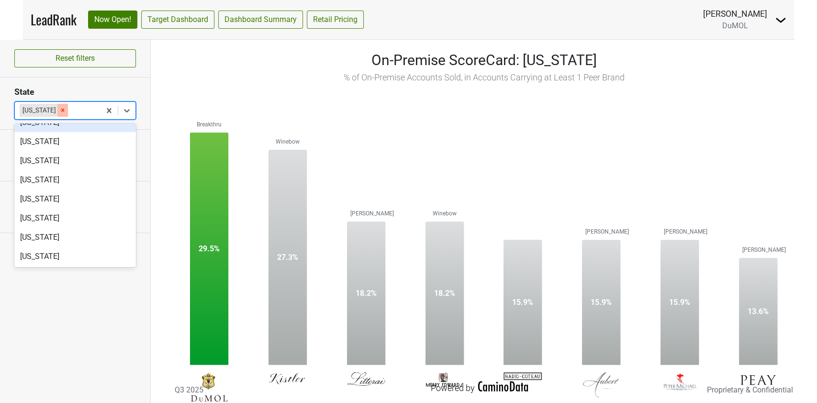
click at [61, 109] on icon "Remove Maryland" at bounding box center [62, 110] width 3 height 3
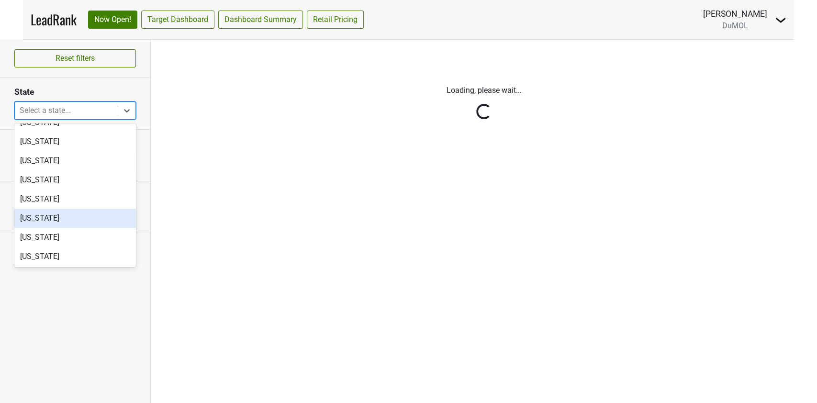
click at [52, 218] on div "[US_STATE]" at bounding box center [75, 218] width 122 height 19
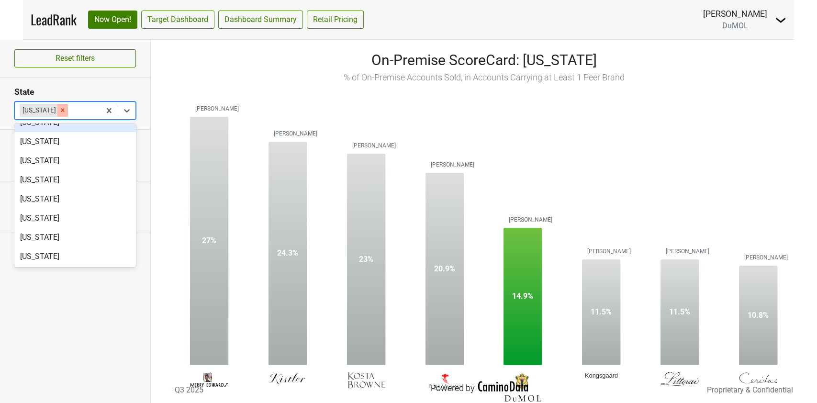
click at [68, 113] on div "Remove Massachusetts" at bounding box center [62, 110] width 11 height 12
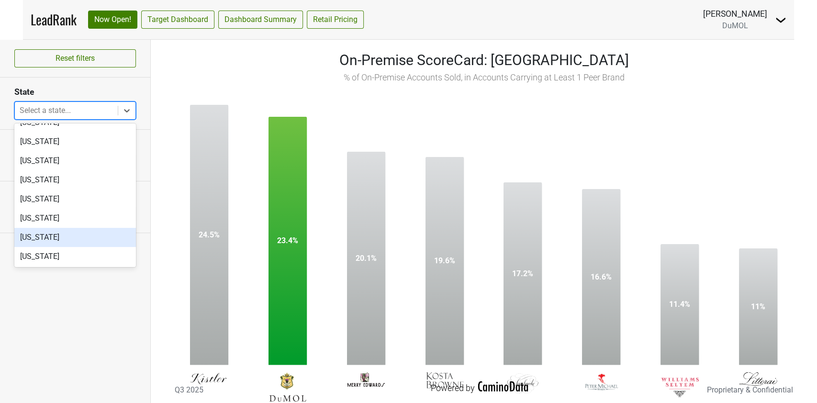
click at [41, 243] on div "[US_STATE]" at bounding box center [75, 237] width 122 height 19
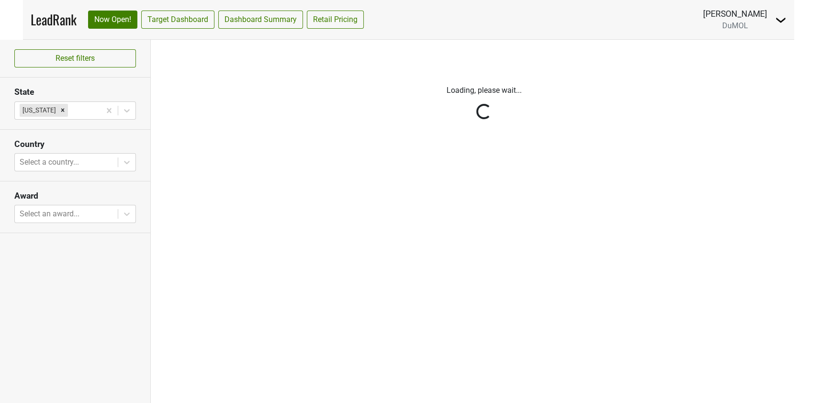
click at [292, 244] on div "Loading, please wait..." at bounding box center [484, 221] width 666 height 363
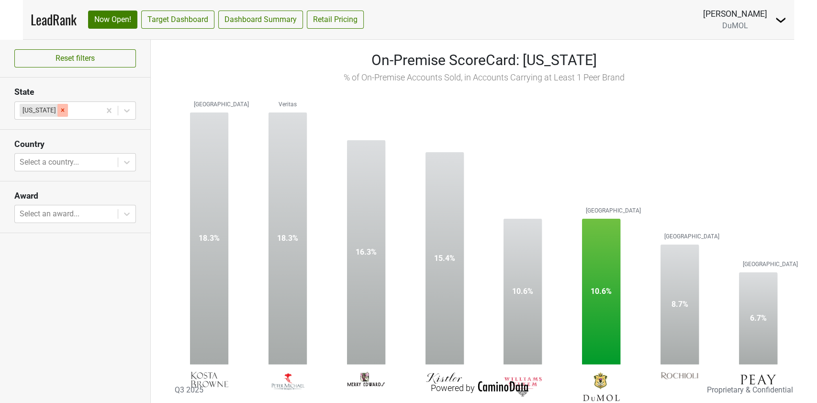
click at [59, 109] on icon "Remove Michigan" at bounding box center [62, 110] width 7 height 7
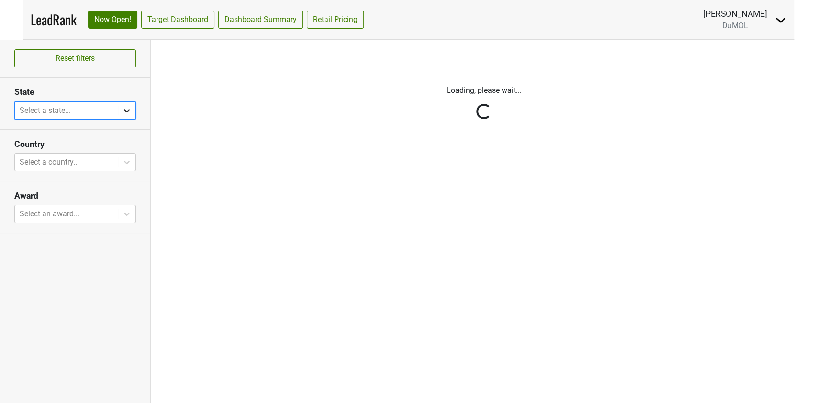
click at [126, 109] on icon at bounding box center [127, 111] width 10 height 10
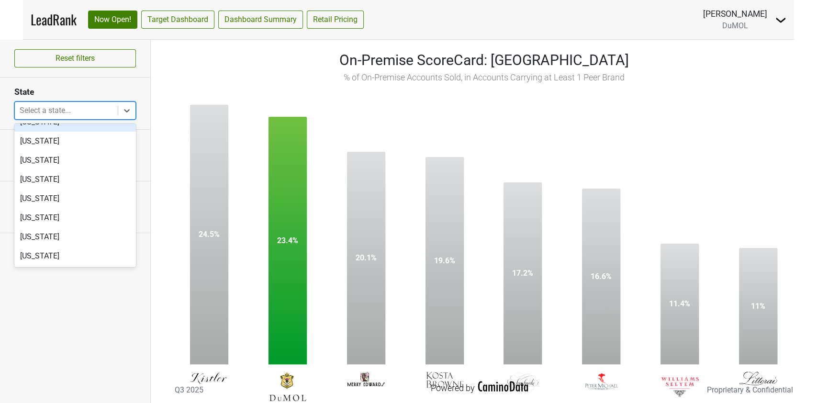
scroll to position [319, 0]
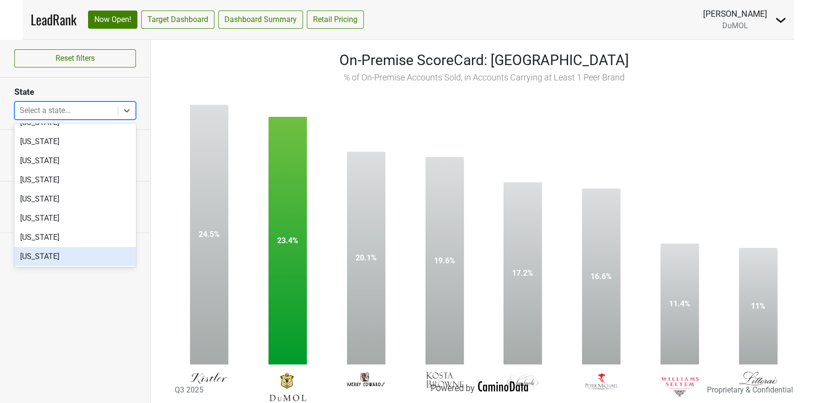
click at [57, 255] on div "[US_STATE]" at bounding box center [75, 256] width 122 height 19
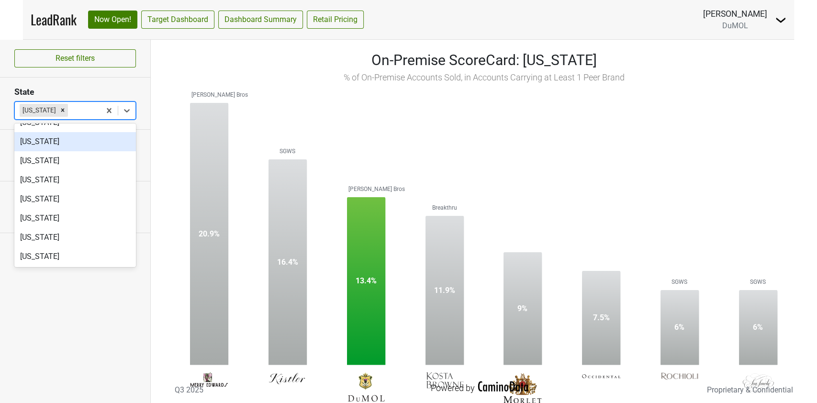
click at [133, 299] on div "Reset filters State option [US_STATE], selected. option [US_STATE] focused, 18 …" at bounding box center [75, 221] width 151 height 363
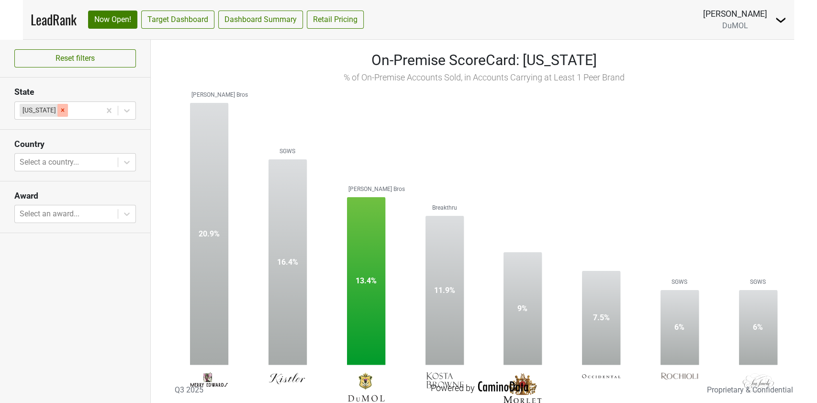
click at [59, 105] on div "Remove Minnesota" at bounding box center [62, 110] width 11 height 12
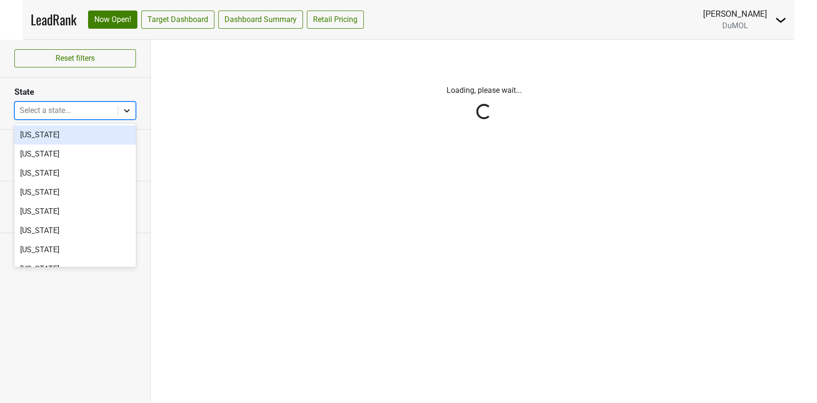
click at [129, 105] on div at bounding box center [126, 110] width 17 height 17
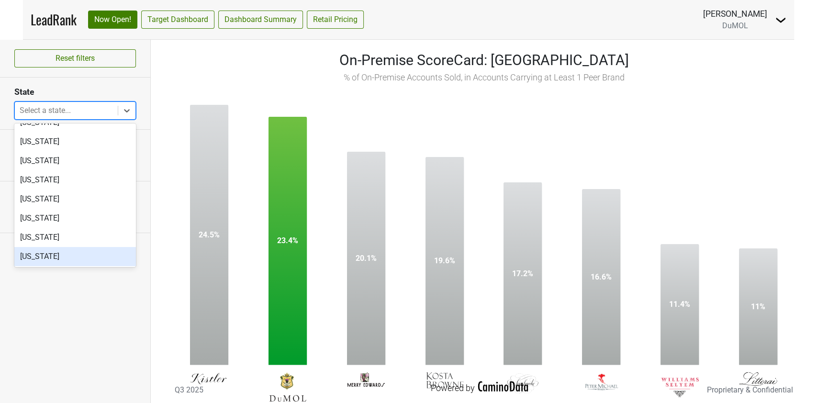
scroll to position [383, 0]
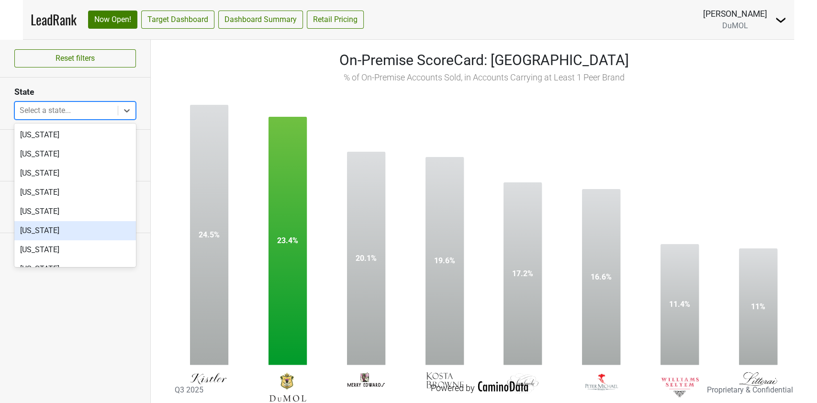
click at [57, 233] on div "[US_STATE]" at bounding box center [75, 230] width 122 height 19
click at [57, 240] on div "[US_STATE]" at bounding box center [75, 249] width 122 height 19
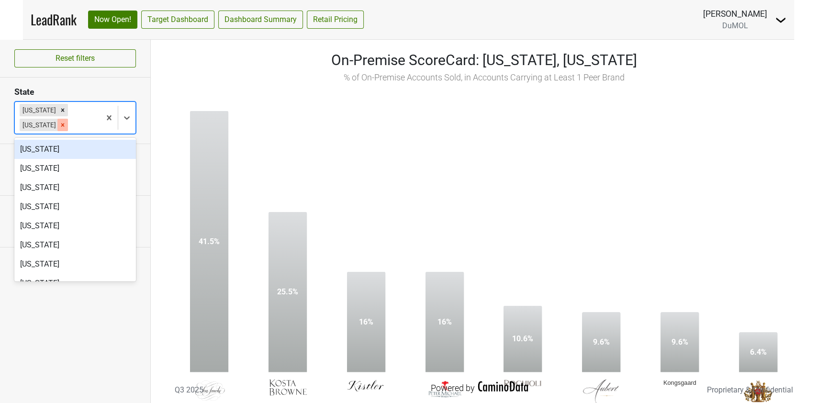
click at [61, 125] on icon "Remove Montana" at bounding box center [62, 124] width 3 height 3
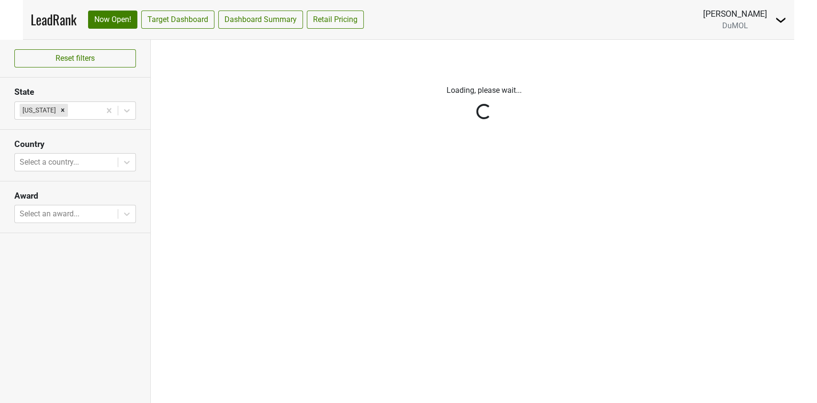
click at [43, 317] on div "Reset filters State [US_STATE] Country Select a country... Award Select an awar…" at bounding box center [75, 221] width 151 height 363
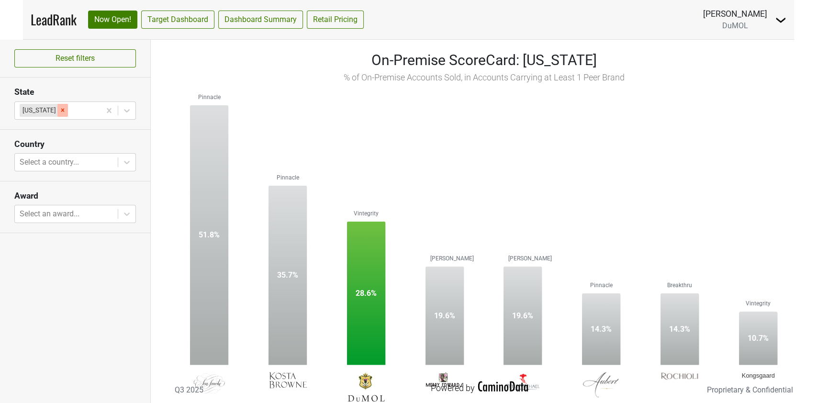
click at [61, 111] on icon "Remove Missouri" at bounding box center [62, 110] width 3 height 3
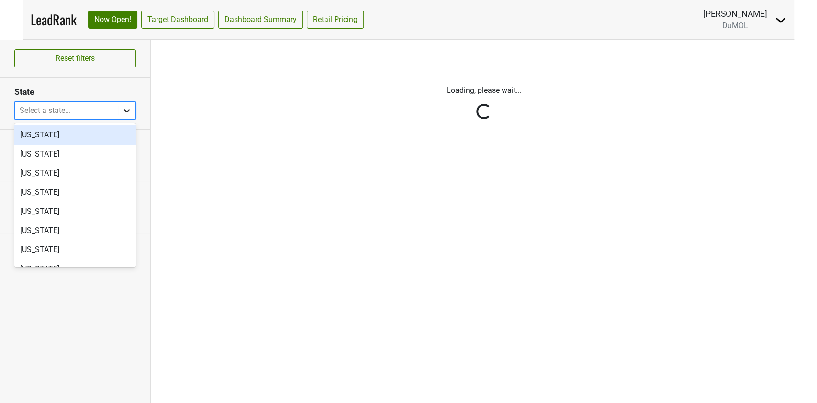
click at [128, 115] on div at bounding box center [126, 110] width 17 height 17
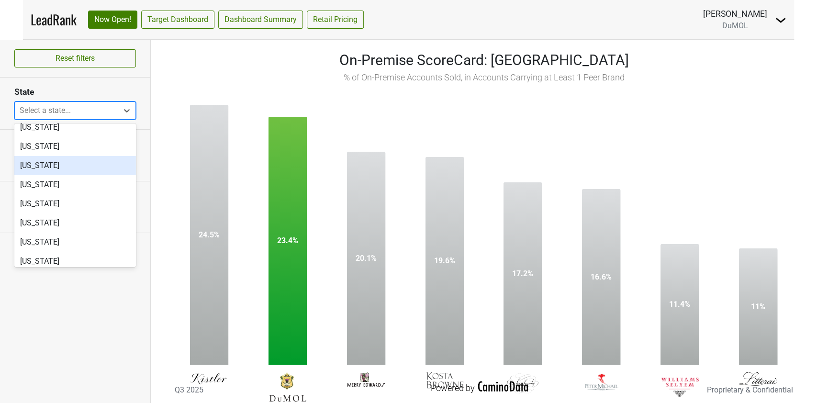
scroll to position [446, 0]
click at [37, 188] on div "[US_STATE]" at bounding box center [75, 186] width 122 height 19
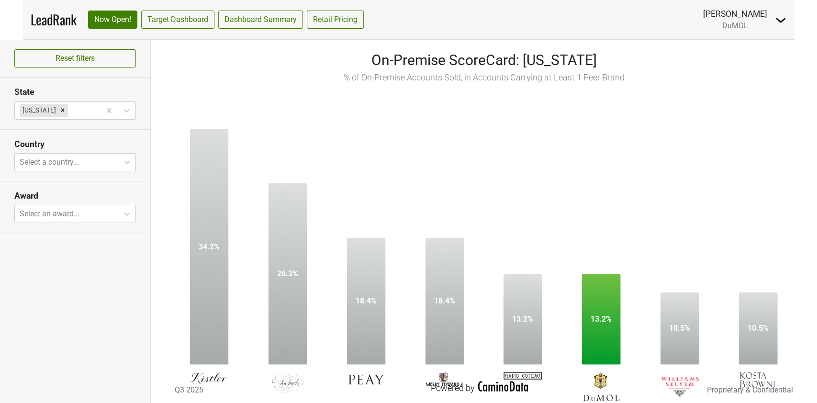
click at [94, 301] on div "Reset filters State [US_STATE] Country Select a country... Award Select an awar…" at bounding box center [75, 221] width 151 height 363
click at [59, 113] on icon "Remove Montana" at bounding box center [62, 110] width 7 height 7
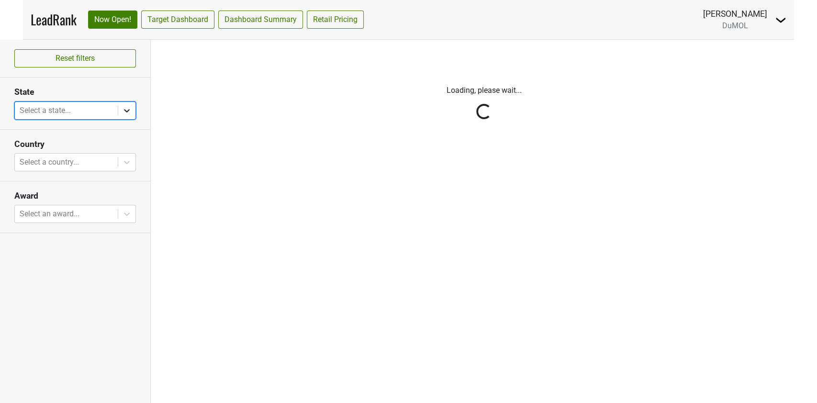
click at [126, 110] on icon at bounding box center [127, 110] width 6 height 3
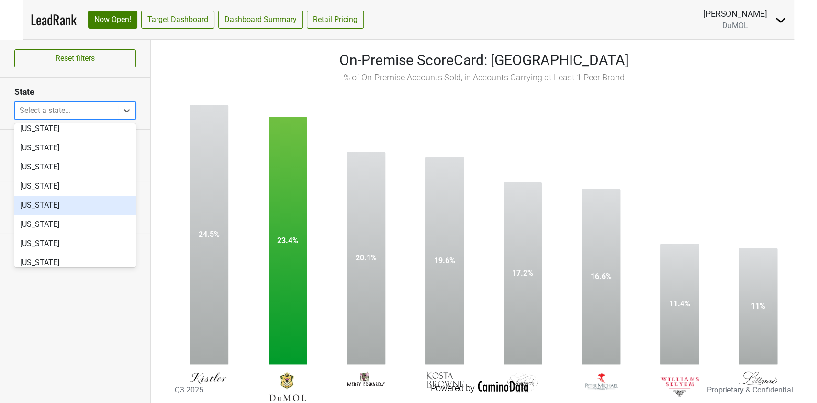
click at [59, 207] on div "[US_STATE]" at bounding box center [75, 205] width 122 height 19
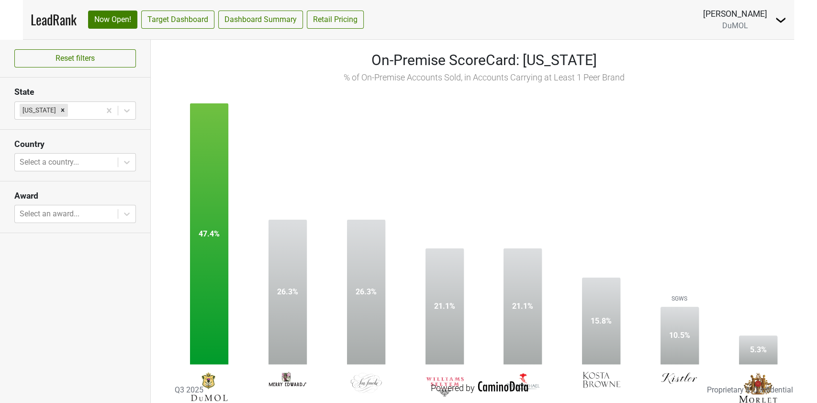
click at [164, 79] on div "On-Premise ScoreCard: [US_STATE] % of On-Premise Accounts Sold, in Accounts Car…" at bounding box center [484, 221] width 666 height 363
click at [59, 112] on icon "Remove Nebraska" at bounding box center [62, 110] width 7 height 7
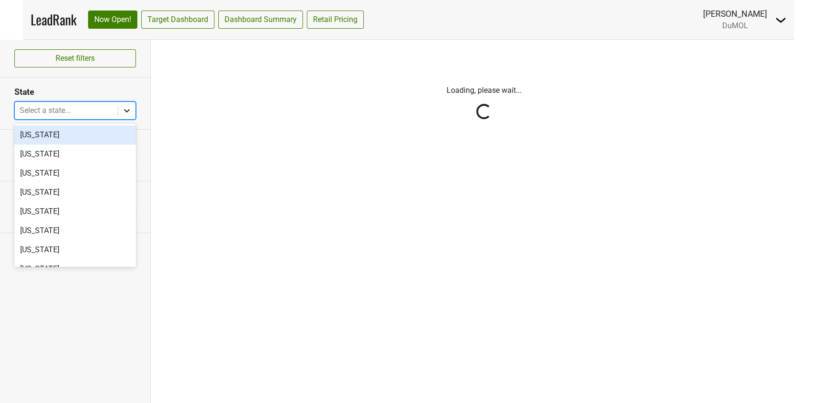
click at [126, 111] on icon at bounding box center [127, 110] width 6 height 3
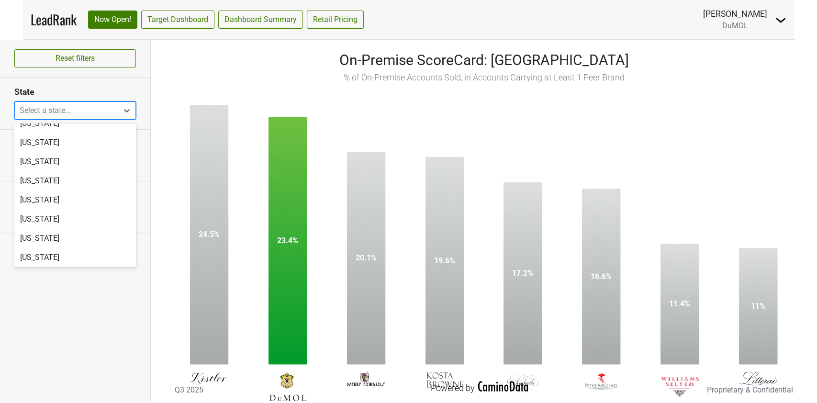
scroll to position [510, 0]
click at [98, 159] on div "[US_STATE]" at bounding box center [75, 160] width 122 height 19
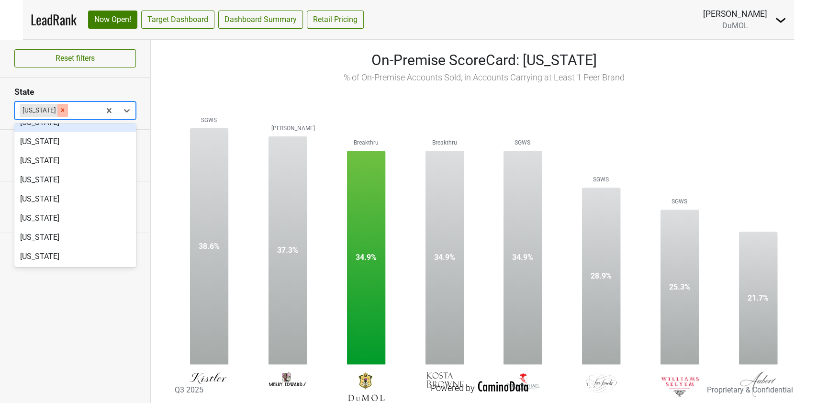
click at [61, 111] on icon "Remove Nevada" at bounding box center [62, 110] width 3 height 3
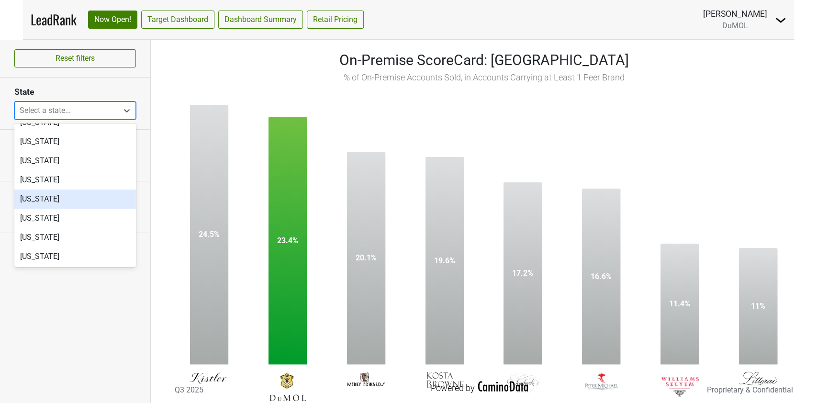
click at [66, 197] on div "[US_STATE]" at bounding box center [75, 198] width 122 height 19
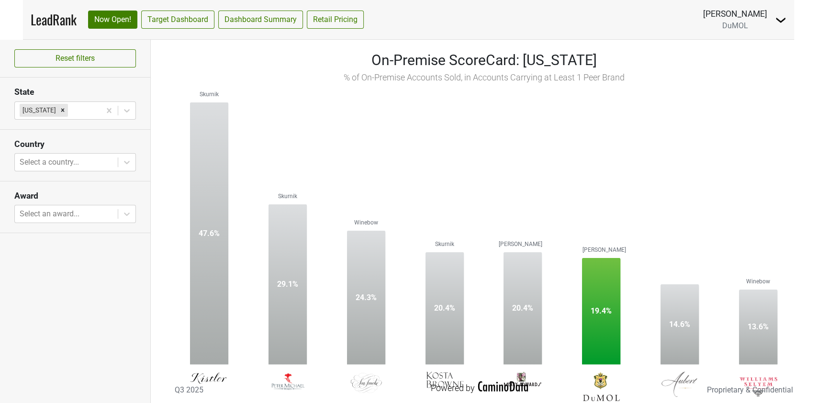
click at [47, 318] on div "Reset filters State [US_STATE] Country Select a country... Award Select an awar…" at bounding box center [75, 221] width 151 height 363
click at [60, 108] on icon "Remove New Jersey" at bounding box center [62, 110] width 7 height 7
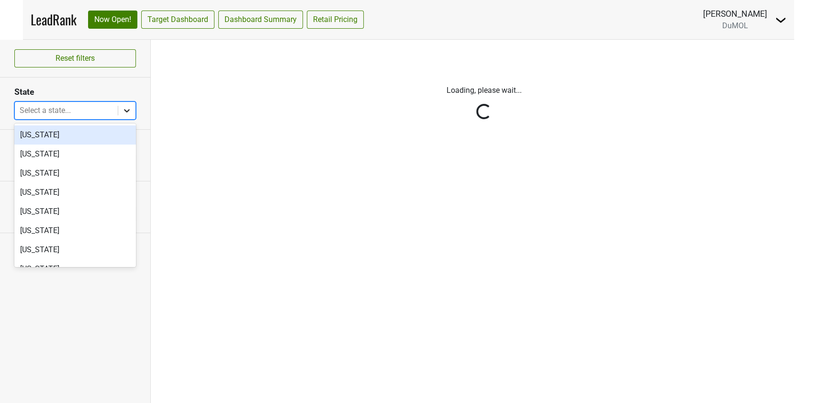
click at [130, 107] on icon at bounding box center [127, 111] width 10 height 10
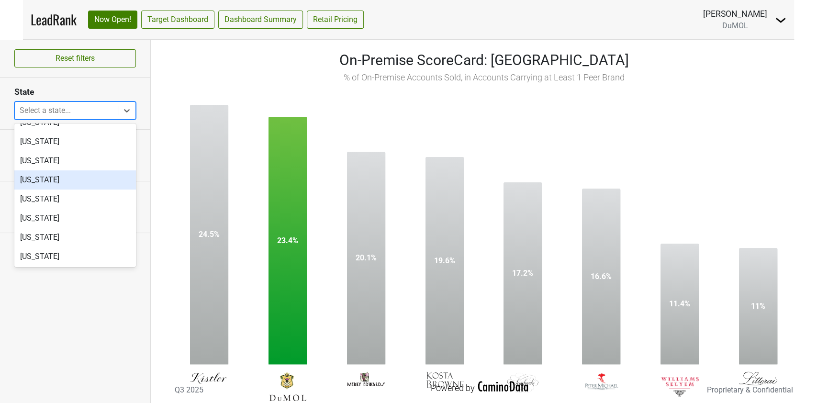
scroll to position [574, 0]
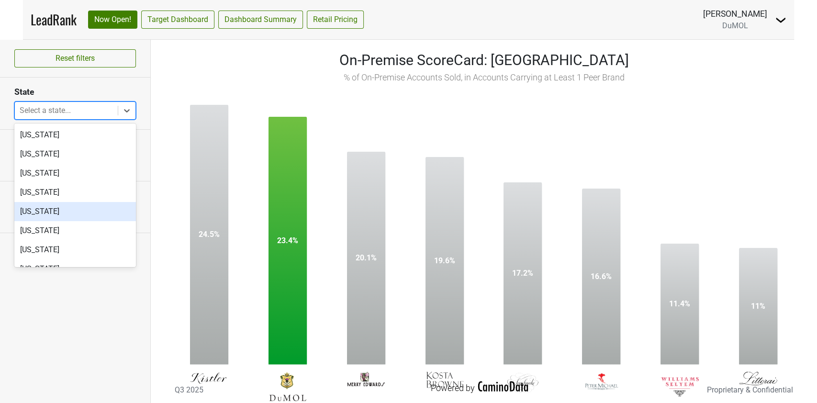
click at [71, 212] on div "[US_STATE]" at bounding box center [75, 211] width 122 height 19
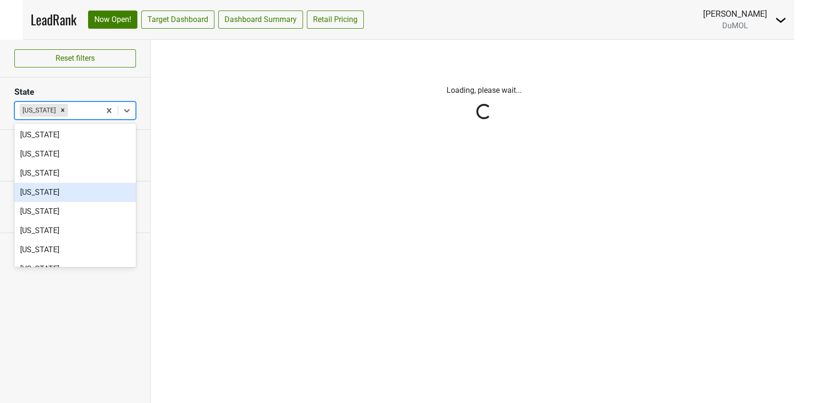
click at [218, 170] on div "Loading, please wait..." at bounding box center [484, 221] width 666 height 363
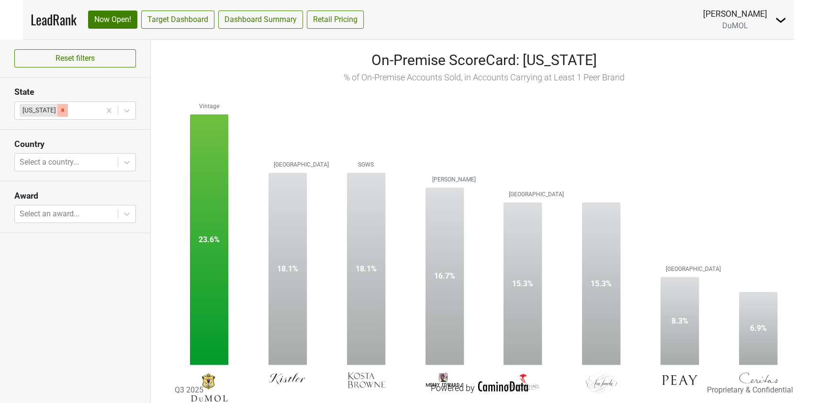
click at [57, 113] on div "Remove Ohio" at bounding box center [62, 110] width 11 height 12
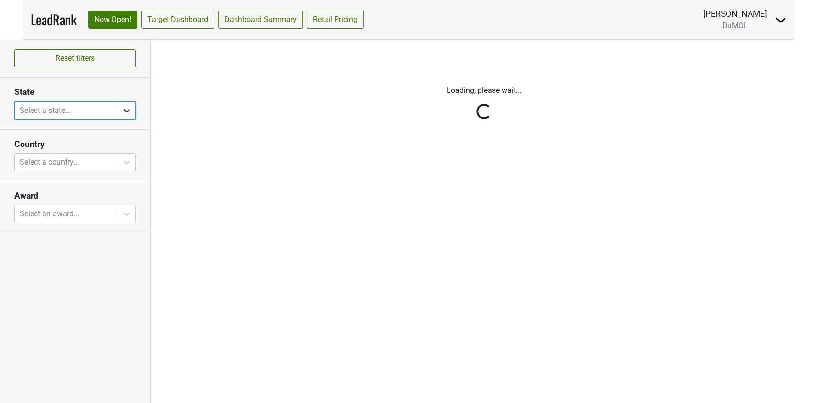
click at [129, 106] on icon at bounding box center [127, 111] width 10 height 10
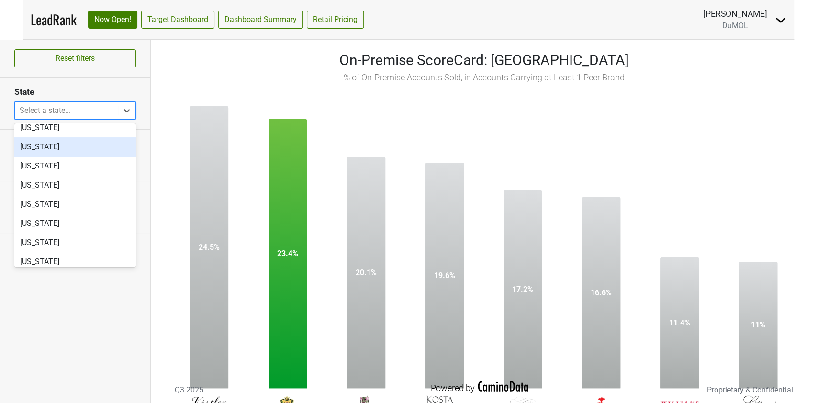
scroll to position [64, 0]
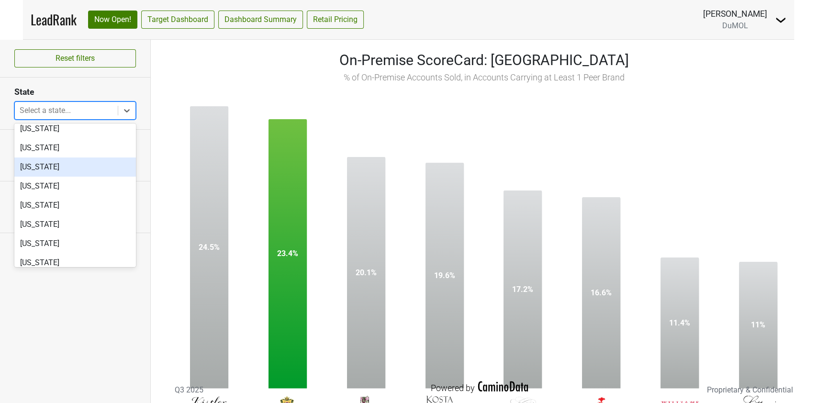
click at [84, 169] on div "[US_STATE]" at bounding box center [75, 166] width 122 height 19
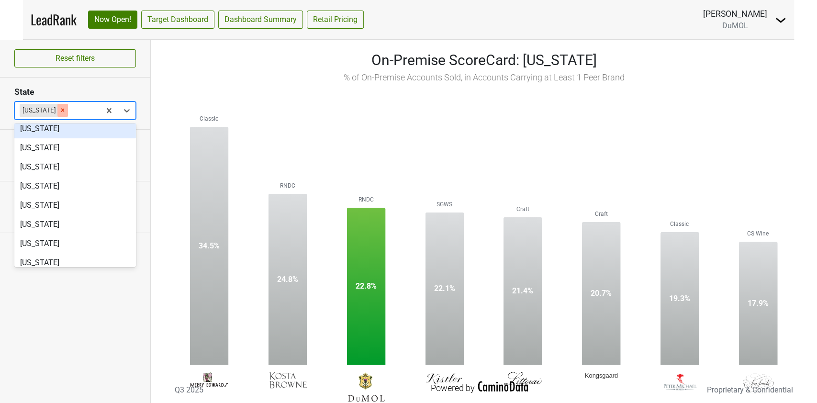
click at [59, 109] on icon "Remove Colorado" at bounding box center [62, 110] width 7 height 7
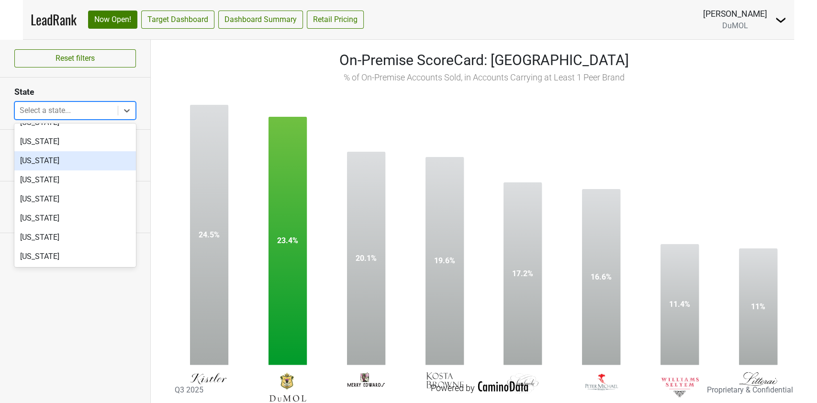
scroll to position [574, 0]
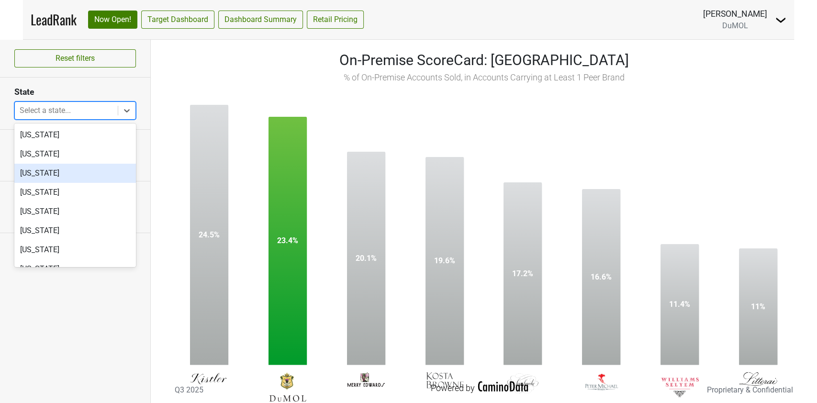
click at [53, 173] on div "[US_STATE]" at bounding box center [75, 173] width 122 height 19
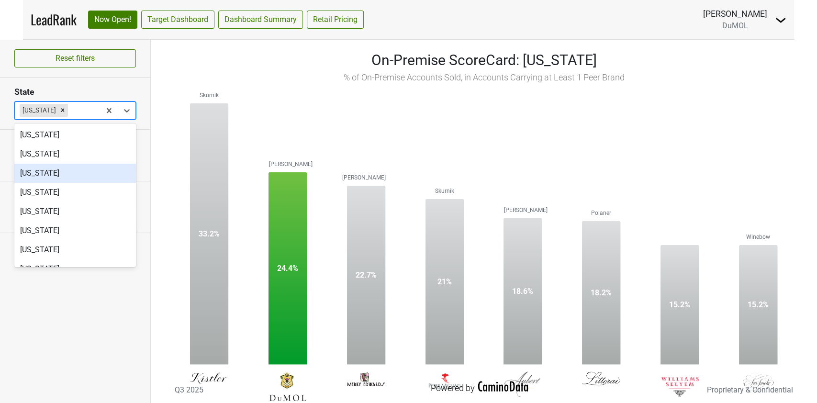
scroll to position [638, 0]
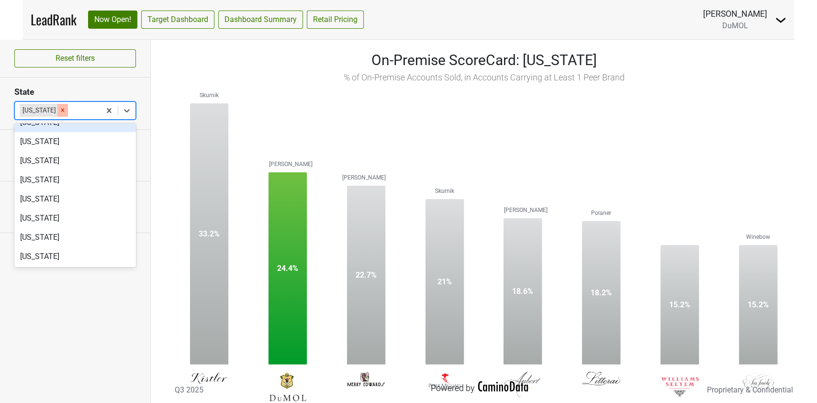
click at [59, 112] on icon "Remove New York" at bounding box center [62, 110] width 7 height 7
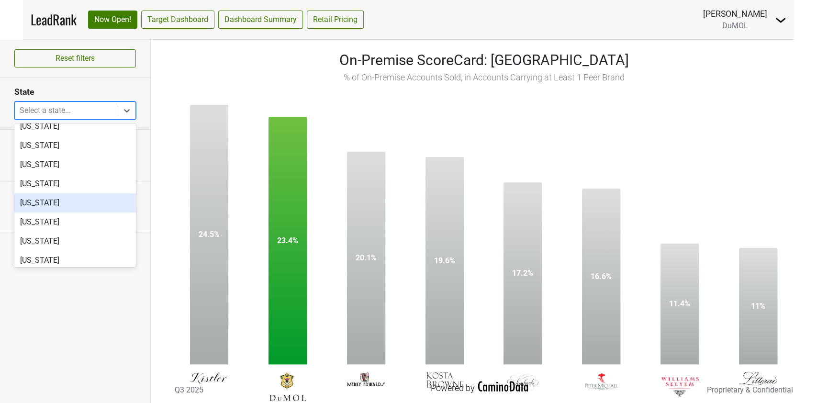
scroll to position [625, 0]
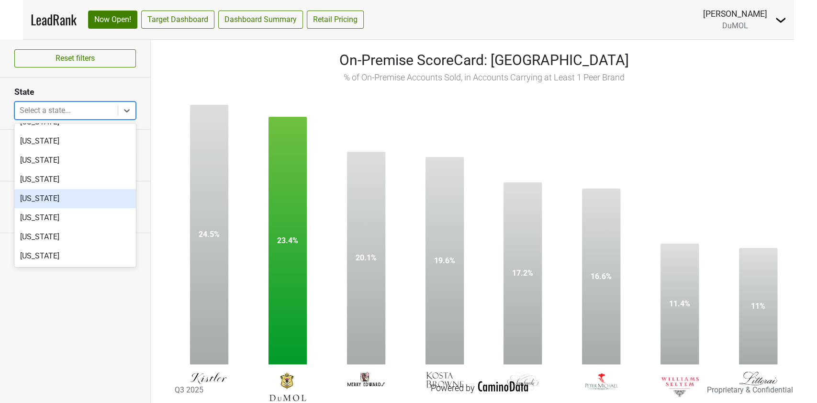
click at [61, 196] on div "[US_STATE]" at bounding box center [75, 198] width 122 height 19
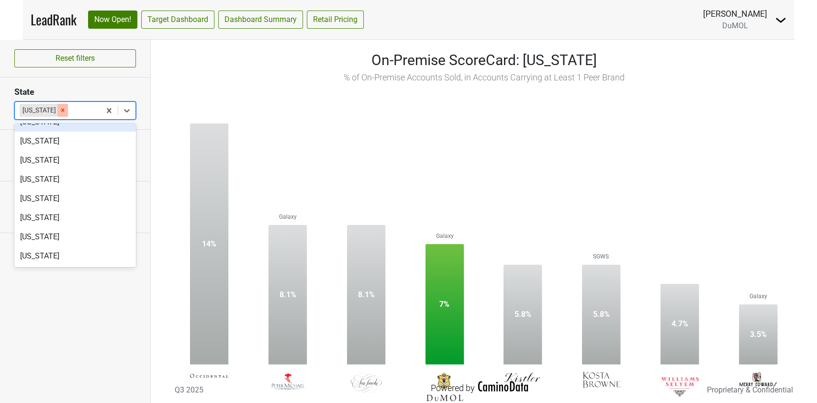
click at [59, 112] on icon "Remove Oregon" at bounding box center [62, 110] width 7 height 7
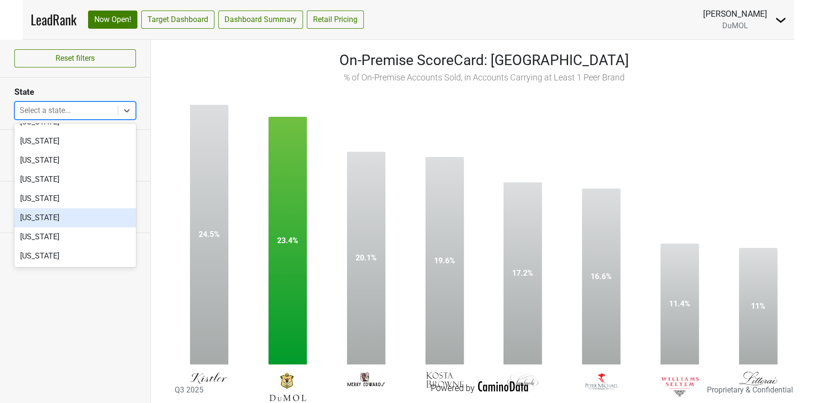
click at [62, 213] on div "[US_STATE]" at bounding box center [75, 217] width 122 height 19
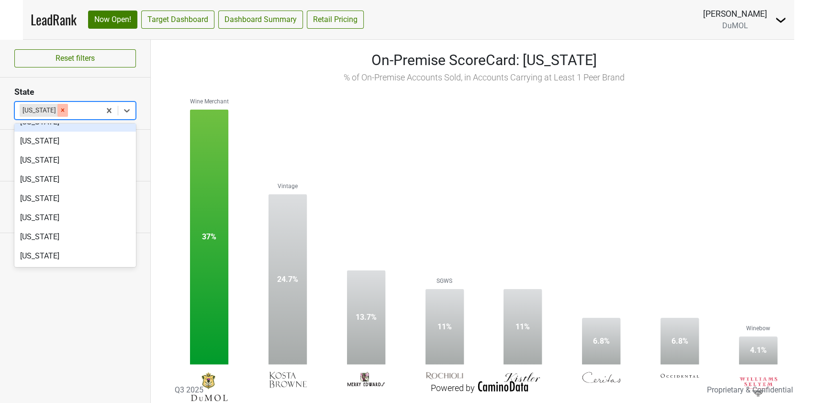
click at [65, 111] on icon "Remove Pennsylvania" at bounding box center [62, 110] width 7 height 7
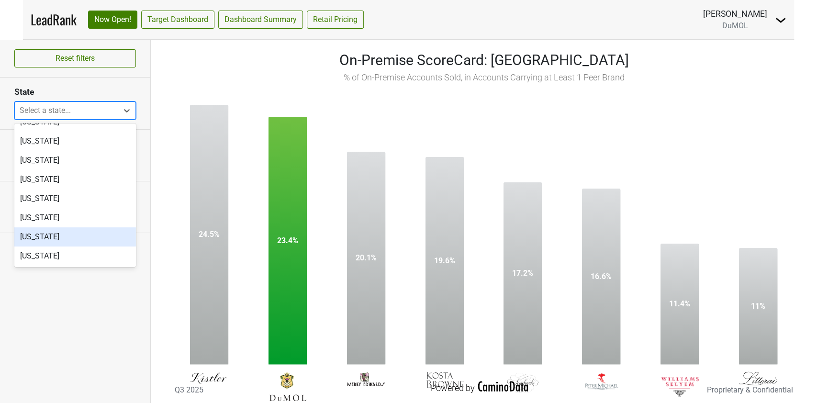
click at [66, 241] on div "[US_STATE]" at bounding box center [75, 236] width 122 height 19
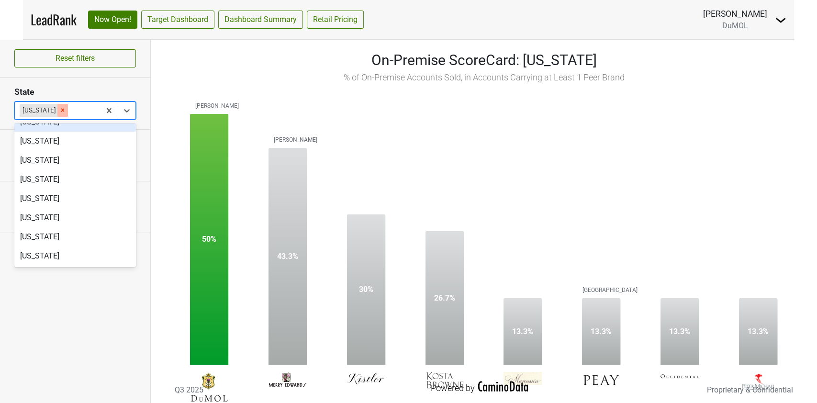
click at [65, 111] on icon "Remove Rhode Island" at bounding box center [62, 110] width 7 height 7
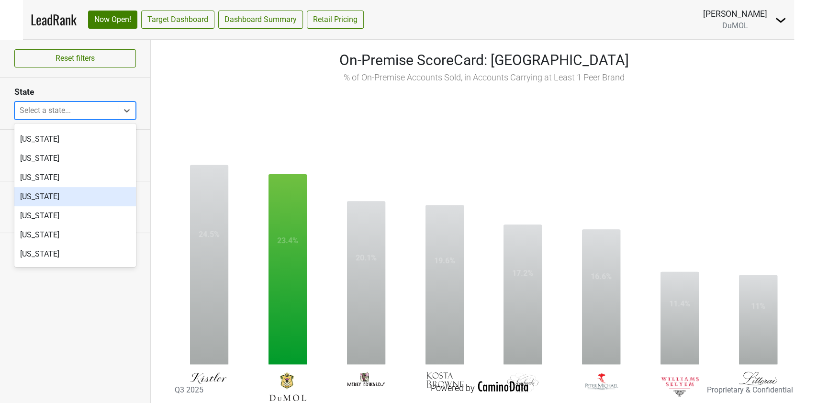
scroll to position [689, 0]
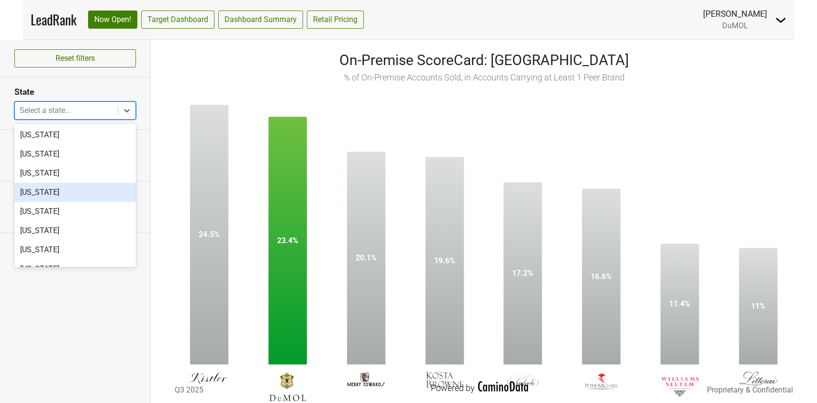
click at [48, 189] on div "[US_STATE]" at bounding box center [75, 192] width 122 height 19
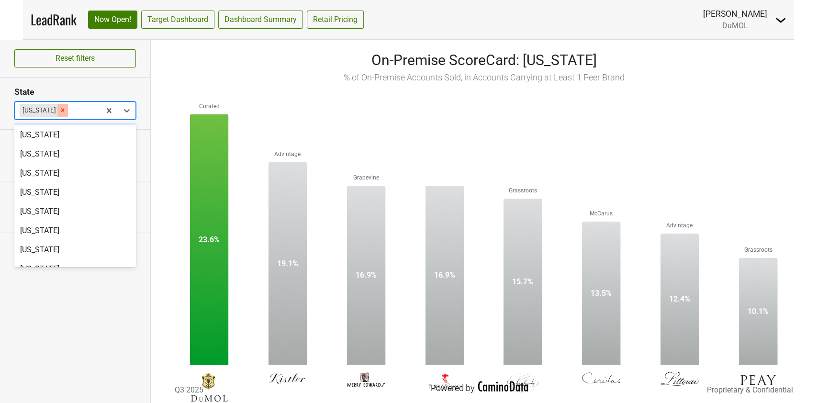
click at [66, 110] on icon "Remove South Carolina" at bounding box center [62, 110] width 7 height 7
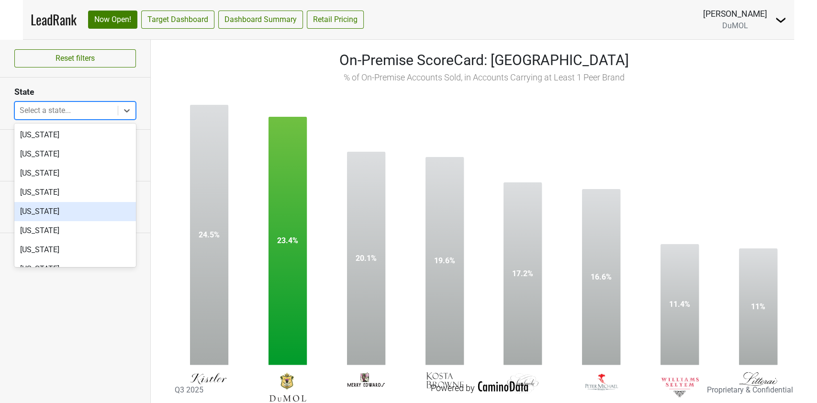
click at [61, 210] on div "[US_STATE]" at bounding box center [75, 211] width 122 height 19
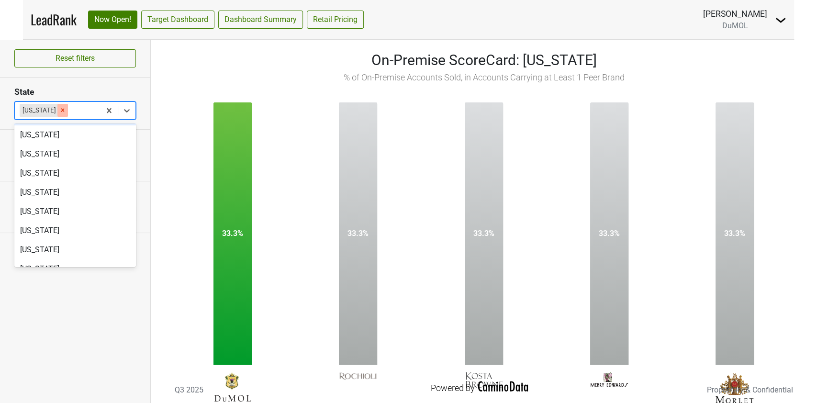
click at [65, 109] on icon "Remove South Dakota" at bounding box center [62, 110] width 3 height 3
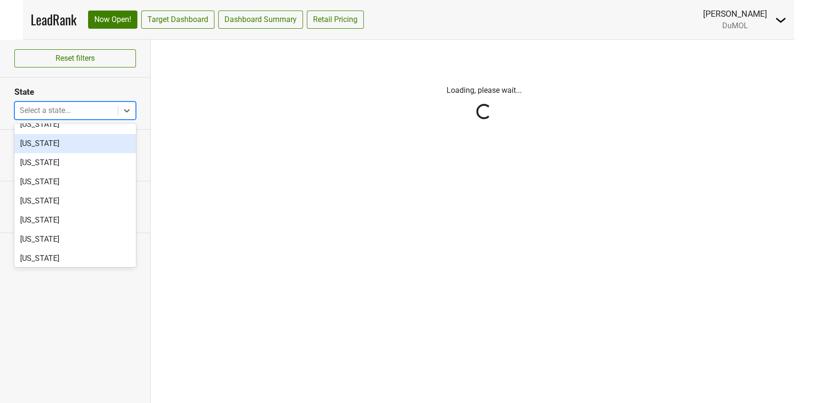
scroll to position [753, 0]
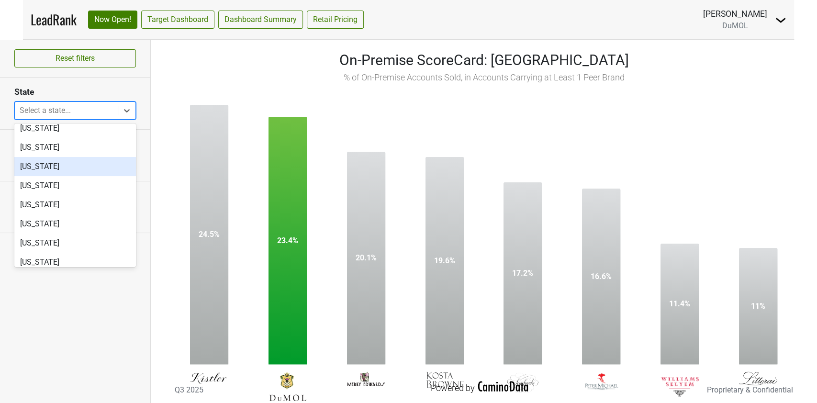
click at [41, 167] on div "[US_STATE]" at bounding box center [75, 166] width 122 height 19
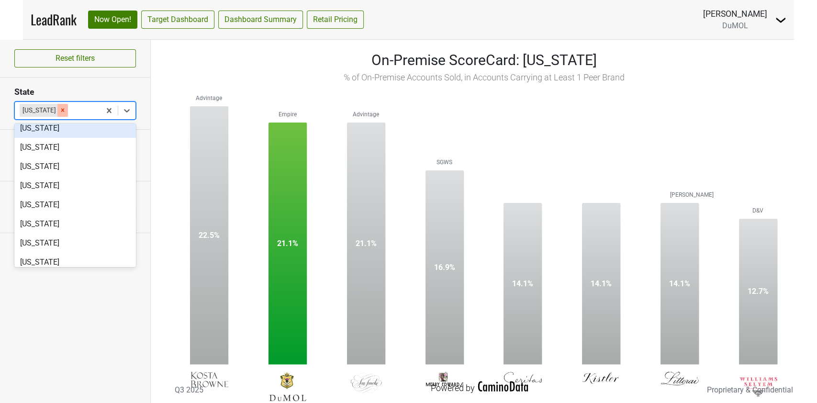
click at [62, 110] on icon "Remove Tennessee" at bounding box center [62, 110] width 7 height 7
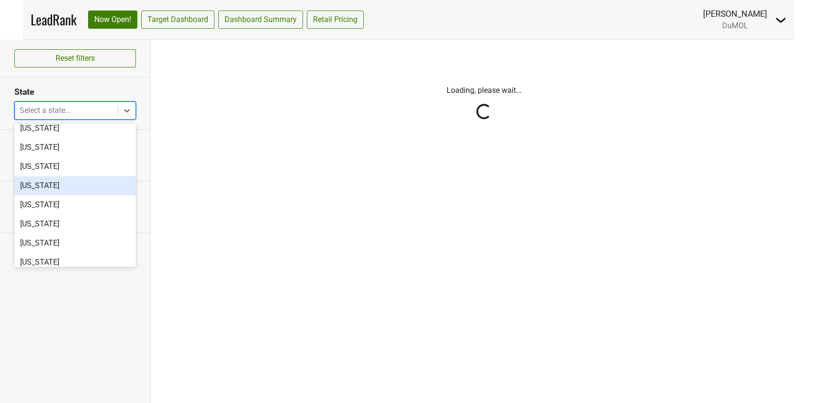
click at [57, 191] on div "[US_STATE]" at bounding box center [75, 185] width 122 height 19
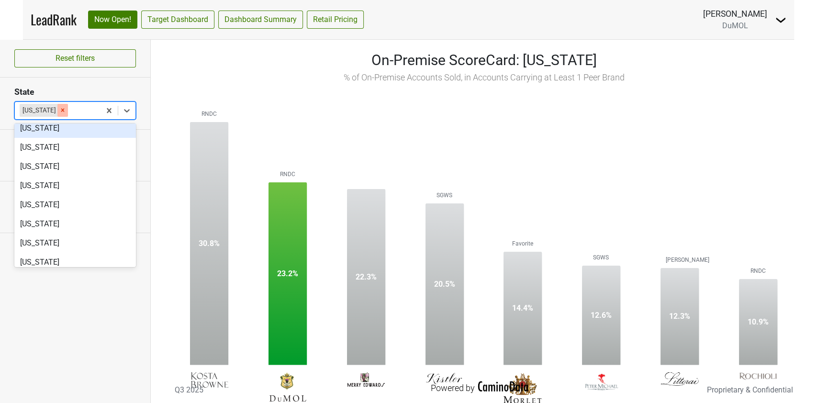
click at [61, 109] on icon "Remove Texas" at bounding box center [62, 110] width 3 height 3
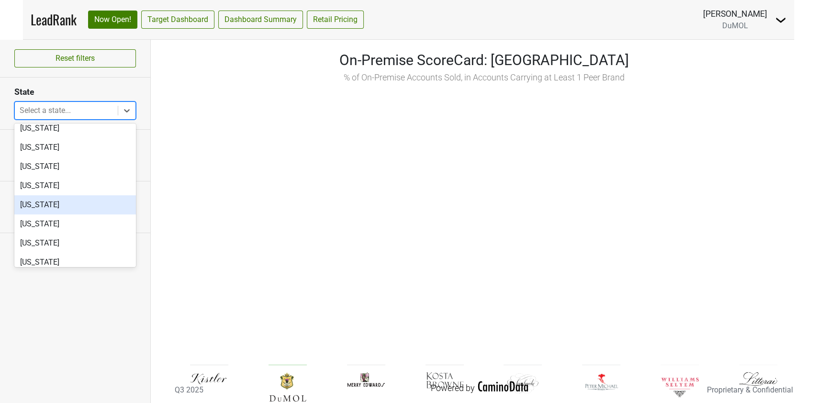
click at [76, 202] on div "[US_STATE]" at bounding box center [75, 204] width 122 height 19
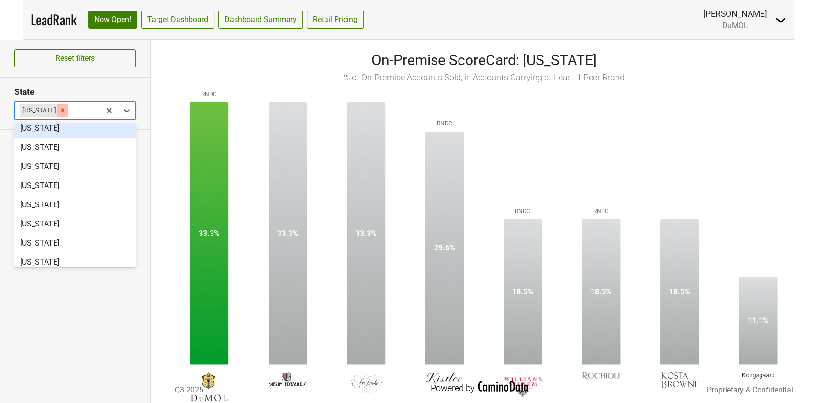
click at [59, 109] on icon "Remove Utah" at bounding box center [62, 110] width 7 height 7
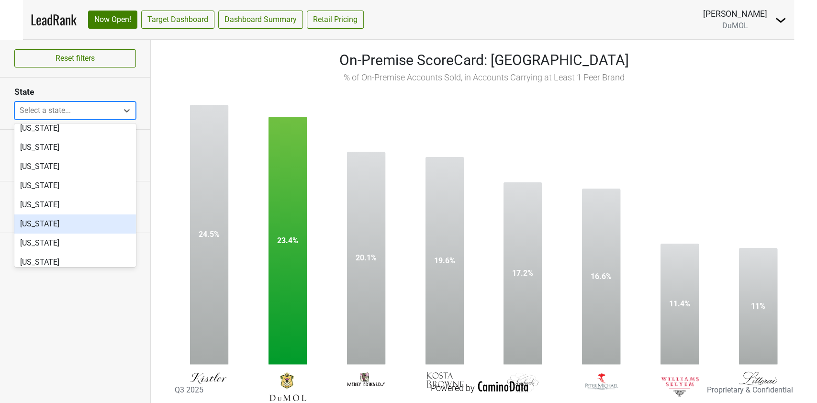
click at [56, 224] on div "[US_STATE]" at bounding box center [75, 223] width 122 height 19
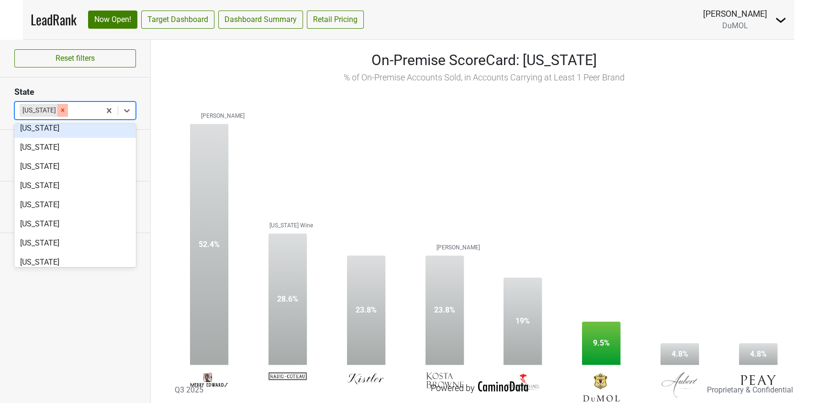
click at [61, 111] on icon "Remove Vermont" at bounding box center [62, 110] width 3 height 3
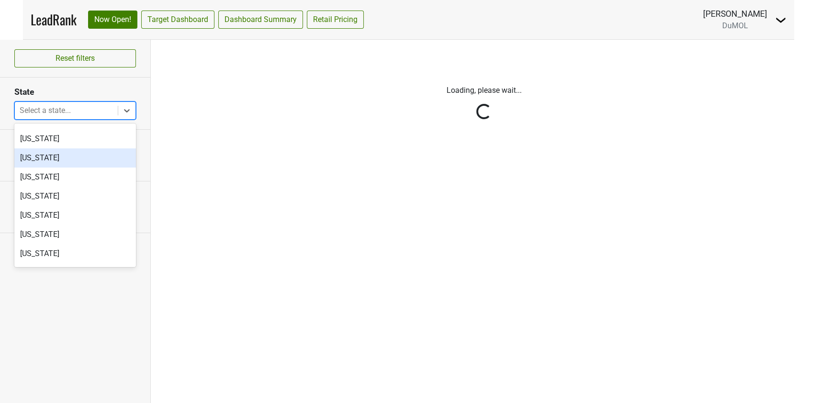
scroll to position [817, 0]
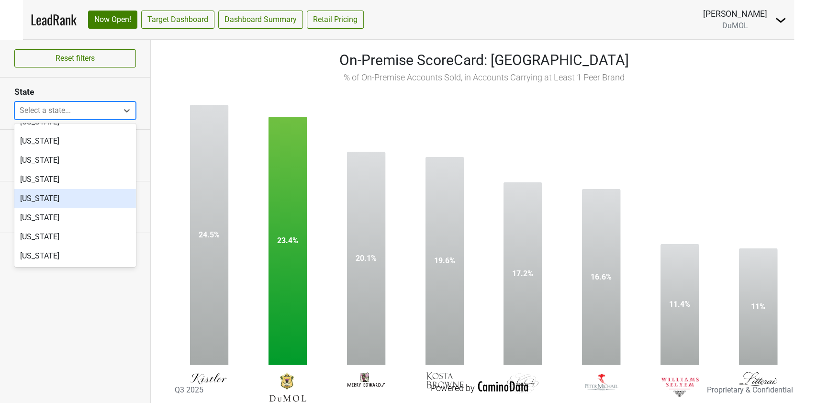
click at [44, 204] on div "[US_STATE]" at bounding box center [75, 198] width 122 height 19
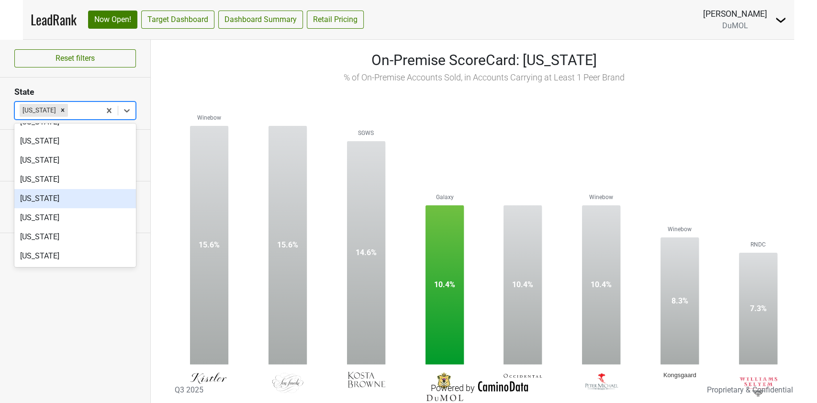
click at [652, 99] on rect at bounding box center [483, 246] width 637 height 325
click at [63, 111] on icon "Remove Washington" at bounding box center [62, 110] width 7 height 7
click at [70, 111] on div at bounding box center [83, 110] width 26 height 13
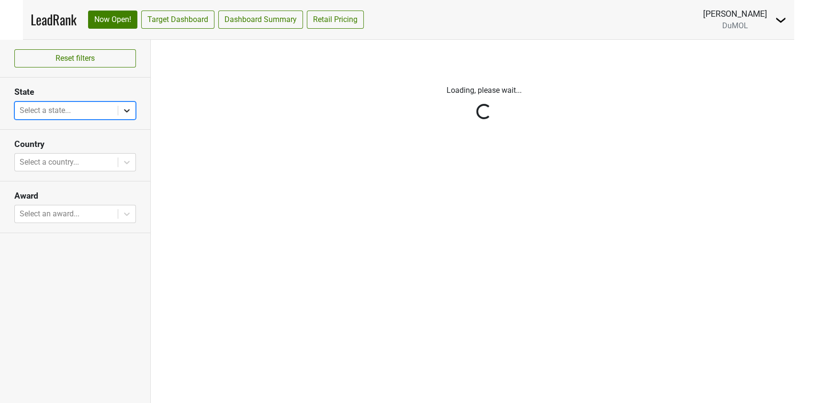
click at [125, 107] on icon at bounding box center [127, 111] width 10 height 10
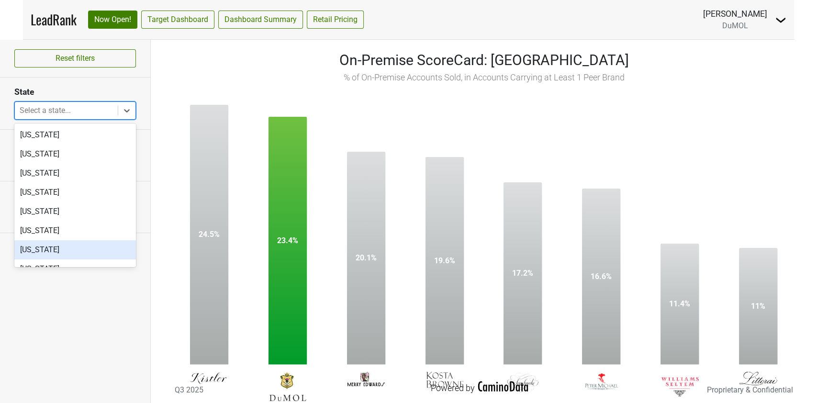
scroll to position [817, 0]
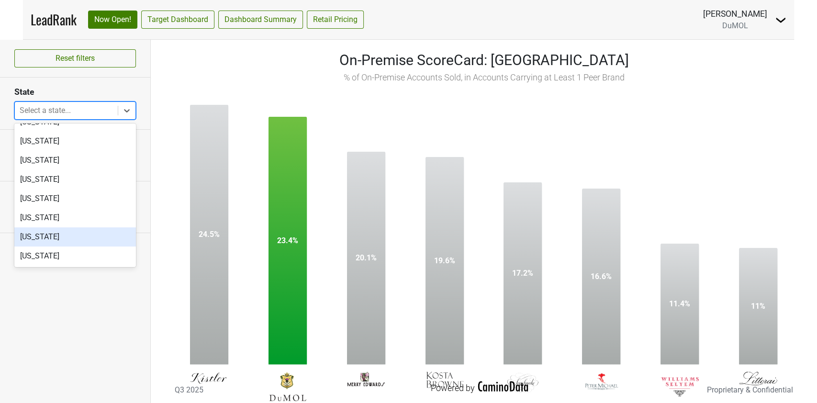
click at [54, 235] on div "[US_STATE]" at bounding box center [75, 236] width 122 height 19
click at [54, 227] on div "[US_STATE]" at bounding box center [75, 217] width 122 height 19
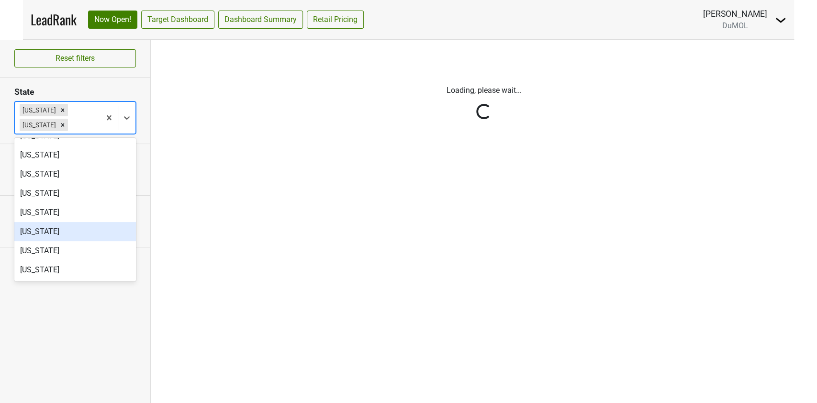
scroll to position [779, 0]
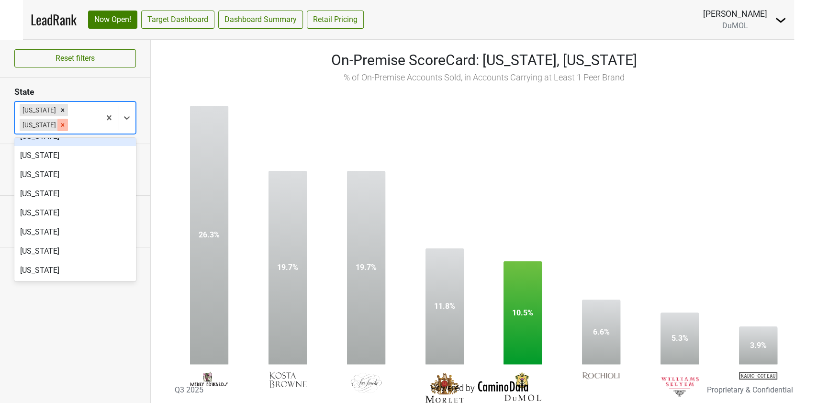
click at [65, 126] on icon "Remove West Virginia" at bounding box center [62, 124] width 3 height 3
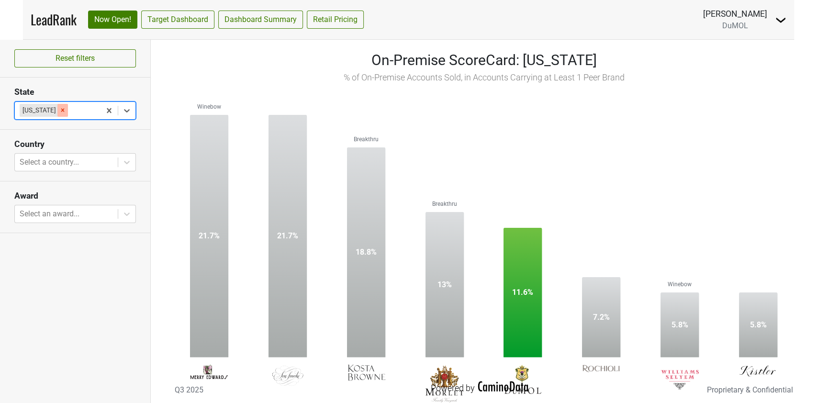
click at [60, 110] on icon "Remove Wisconsin" at bounding box center [62, 110] width 7 height 7
click at [70, 110] on div at bounding box center [83, 110] width 26 height 13
